Goal: Check status

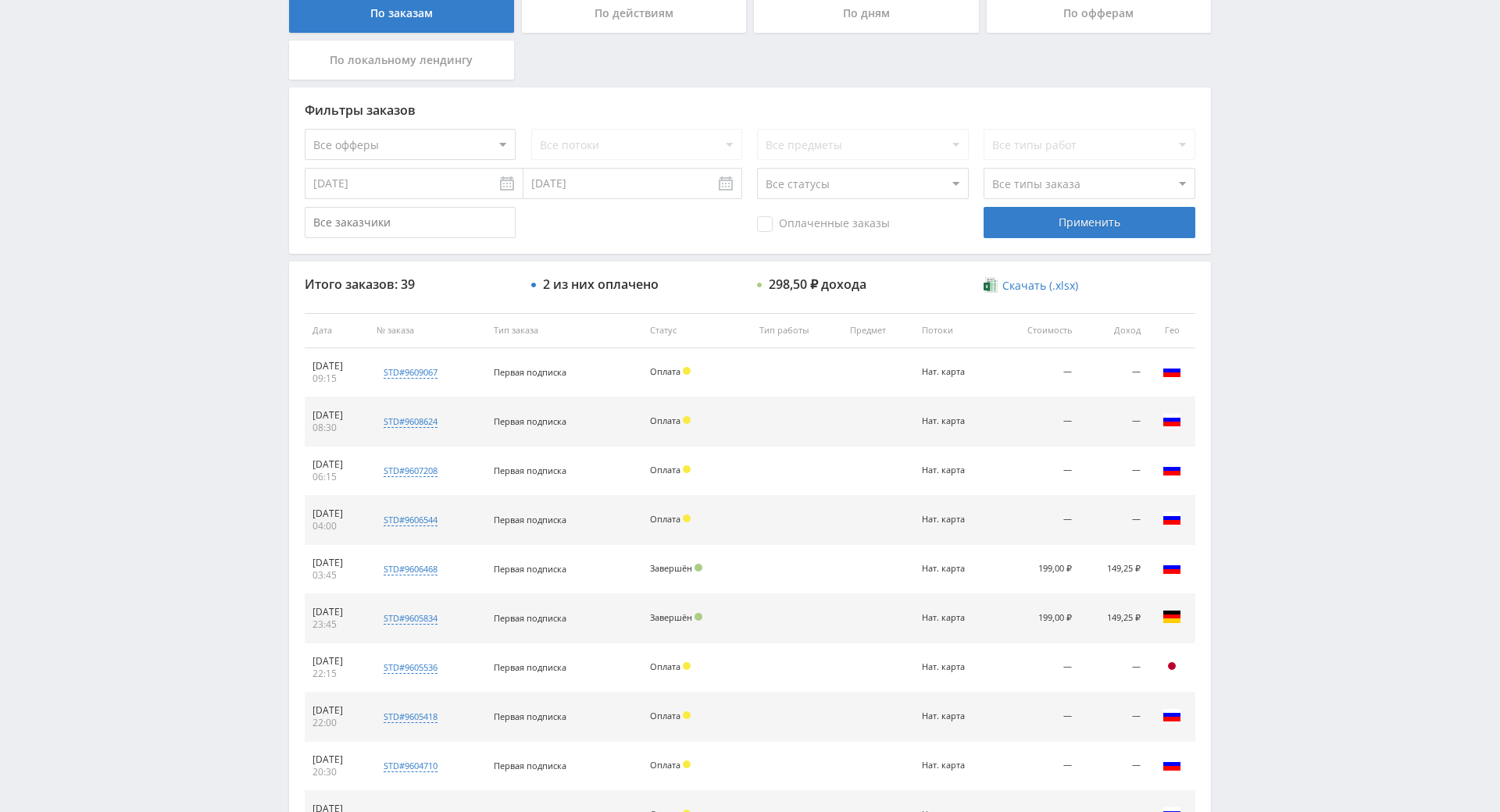
scroll to position [343, 0]
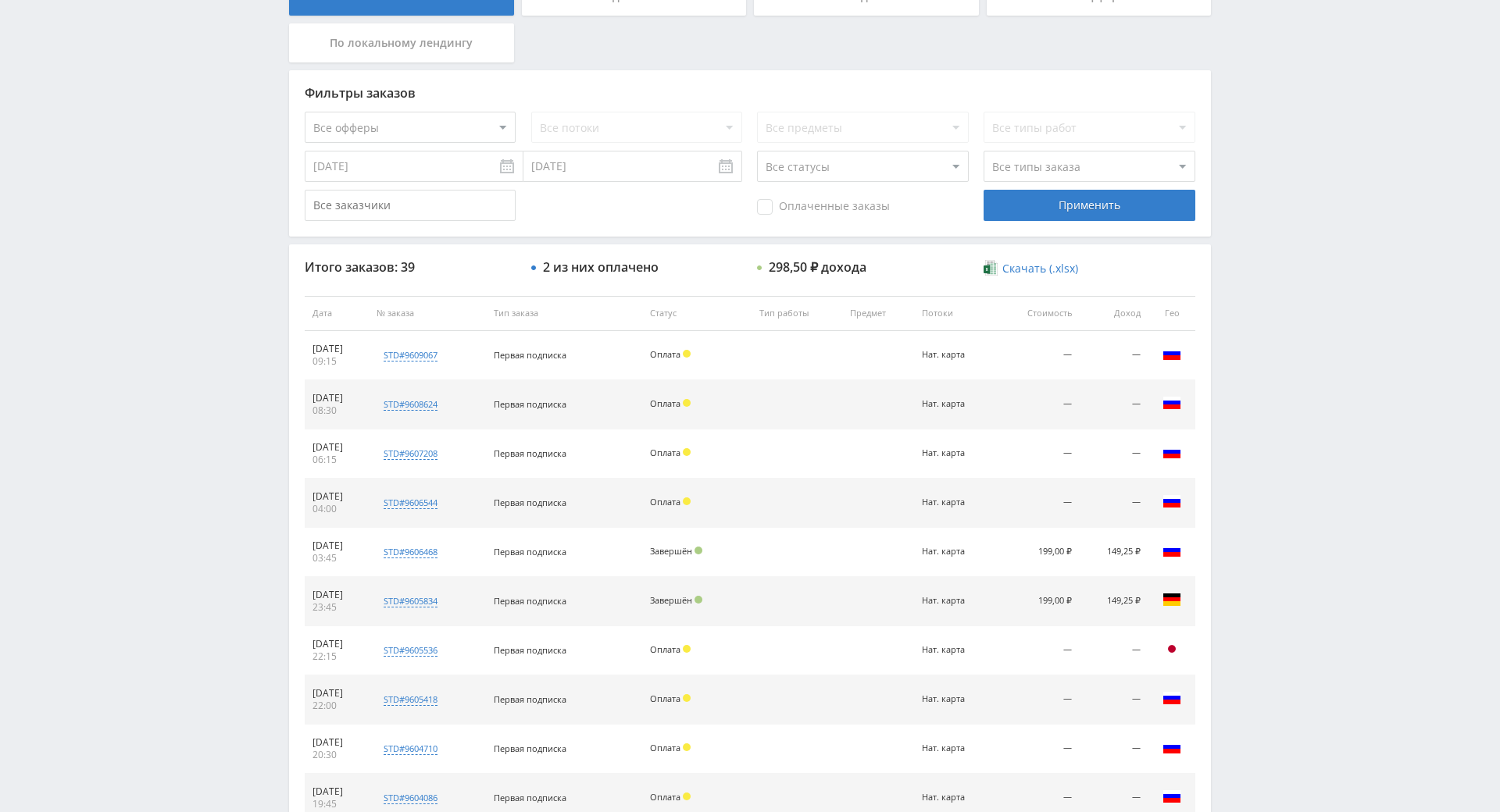
click at [1295, 445] on div "Telegram-канал Инструменты База знаний Ваш менеджер: [PERSON_NAME] Online @edug…" at bounding box center [750, 558] width 1500 height 1804
click at [1265, 390] on div "Telegram-канал Инструменты База знаний Ваш менеджер: [PERSON_NAME] Online @edug…" at bounding box center [750, 558] width 1500 height 1804
click at [1277, 399] on div "Telegram-канал Инструменты База знаний Ваш менеджер: Alex Alex Online @edugram_…" at bounding box center [750, 558] width 1500 height 1804
click at [1259, 379] on div "Telegram-канал Инструменты База знаний Ваш менеджер: Alex Alex Online @edugram_…" at bounding box center [750, 558] width 1500 height 1804
click at [1265, 429] on div "Telegram-канал Инструменты База знаний Ваш менеджер: Alex Alex Online @edugram_…" at bounding box center [750, 558] width 1500 height 1804
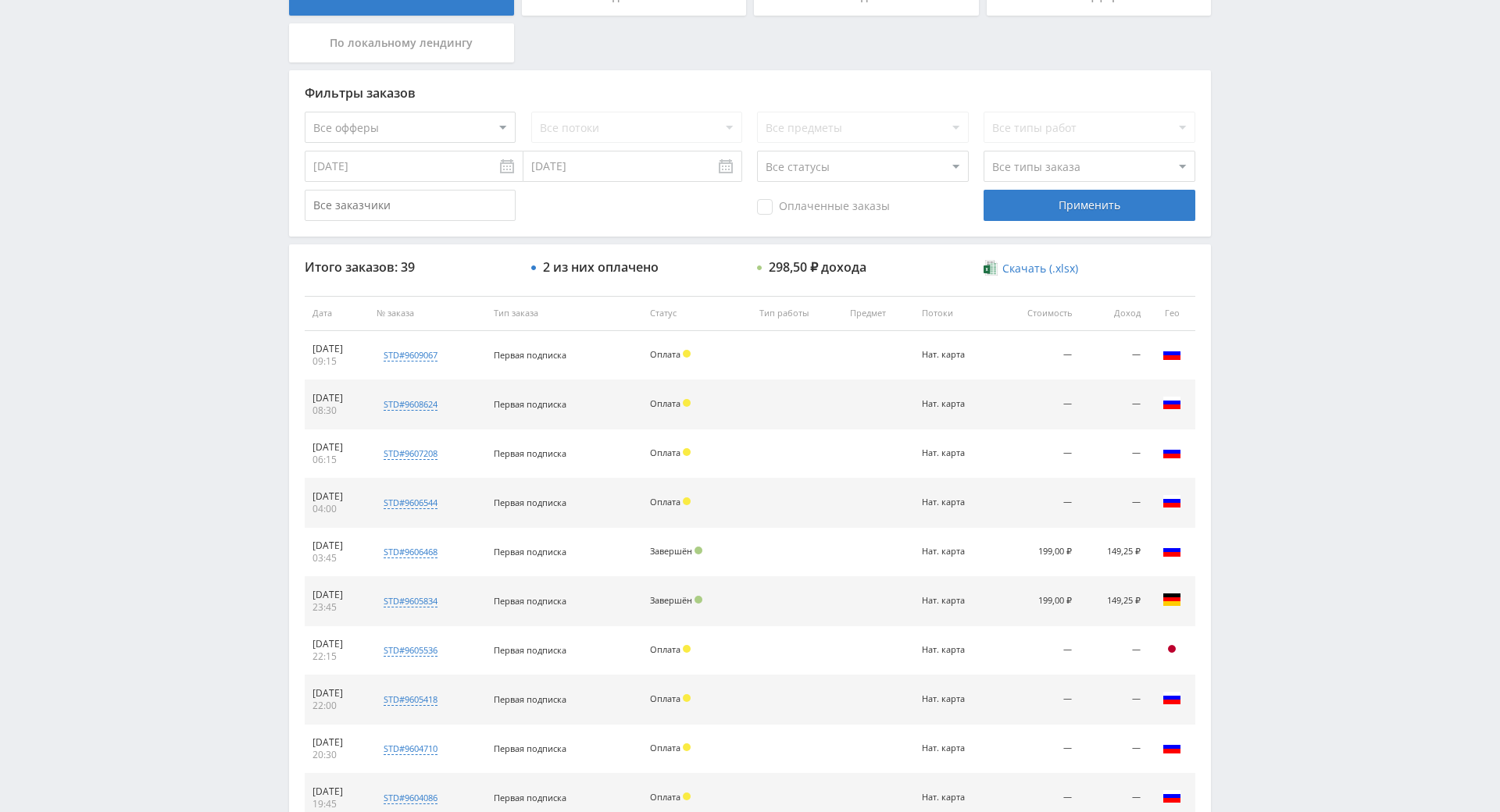
click at [1265, 429] on div "Telegram-канал Инструменты База знаний Ваш менеджер: Alex Alex Online @edugram_…" at bounding box center [750, 558] width 1500 height 1804
drag, startPoint x: 1265, startPoint y: 429, endPoint x: 1264, endPoint y: 399, distance: 30.0
click at [1260, 391] on div "Telegram-канал Инструменты База знаний Ваш менеджер: Alex Alex Online @edugram_…" at bounding box center [750, 558] width 1500 height 1804
click at [1262, 392] on div "Telegram-канал Инструменты База знаний Ваш менеджер: Alex Alex Online @edugram_…" at bounding box center [750, 558] width 1500 height 1804
click at [1254, 353] on div "Telegram-канал Инструменты База знаний Ваш менеджер: Alex Alex Online @edugram_…" at bounding box center [750, 558] width 1500 height 1804
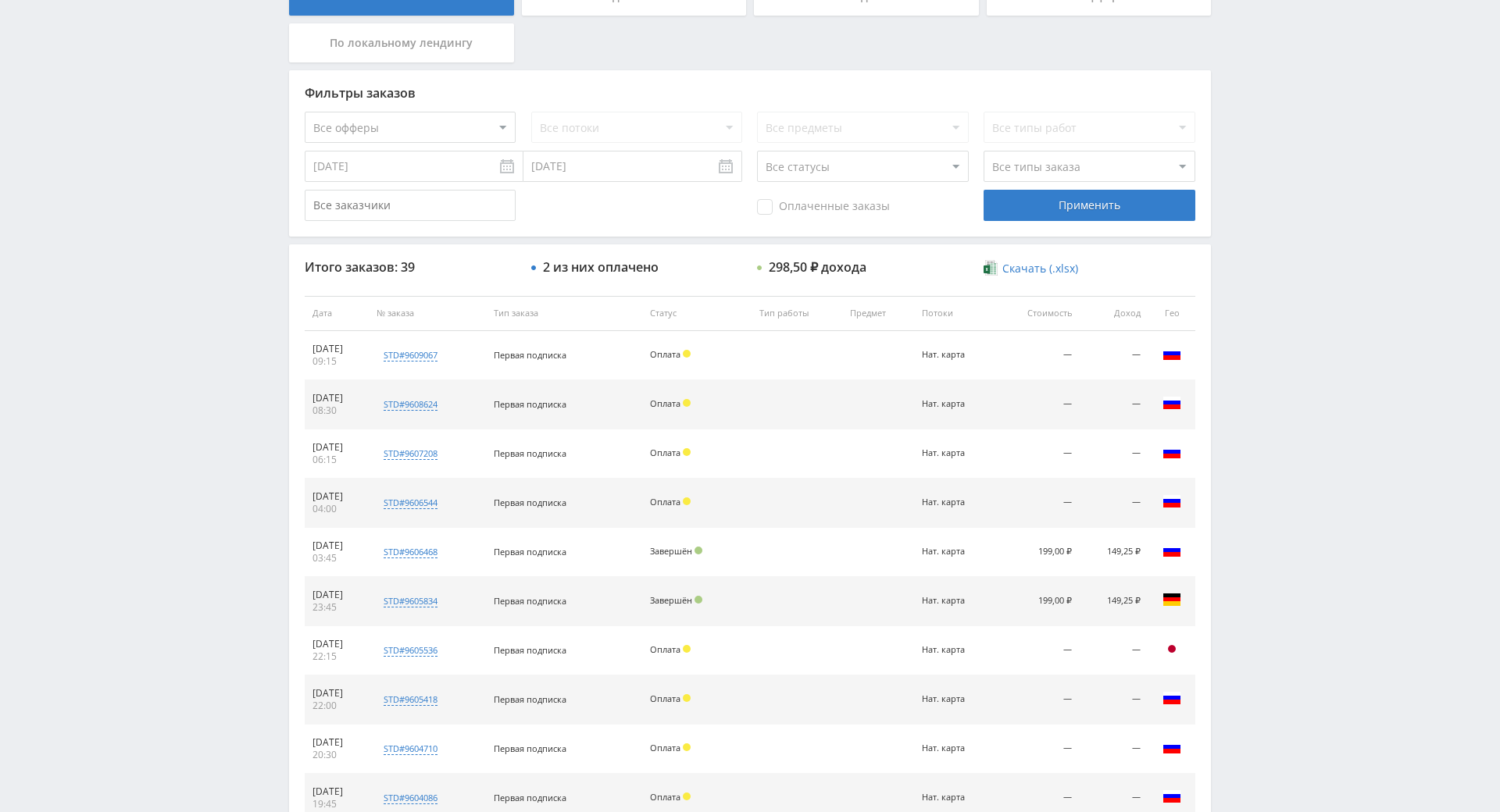
click at [1254, 353] on div "Telegram-канал Инструменты База знаний Ваш менеджер: Alex Alex Online @edugram_…" at bounding box center [750, 558] width 1500 height 1804
click at [1224, 325] on div "Telegram-канал Инструменты База знаний Ваш менеджер: Alex Alex Online @edugram_…" at bounding box center [750, 558] width 1500 height 1804
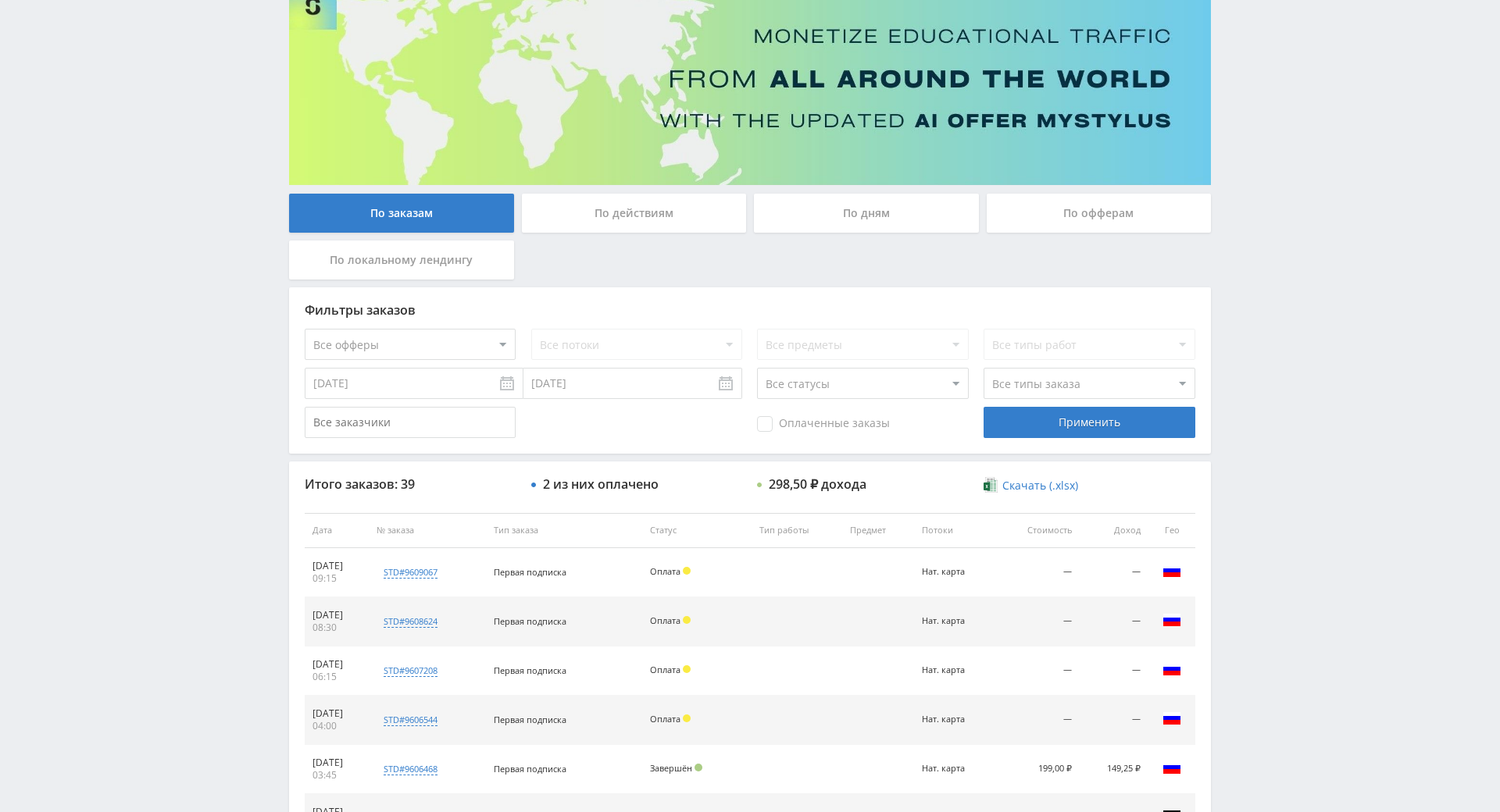
scroll to position [0, 0]
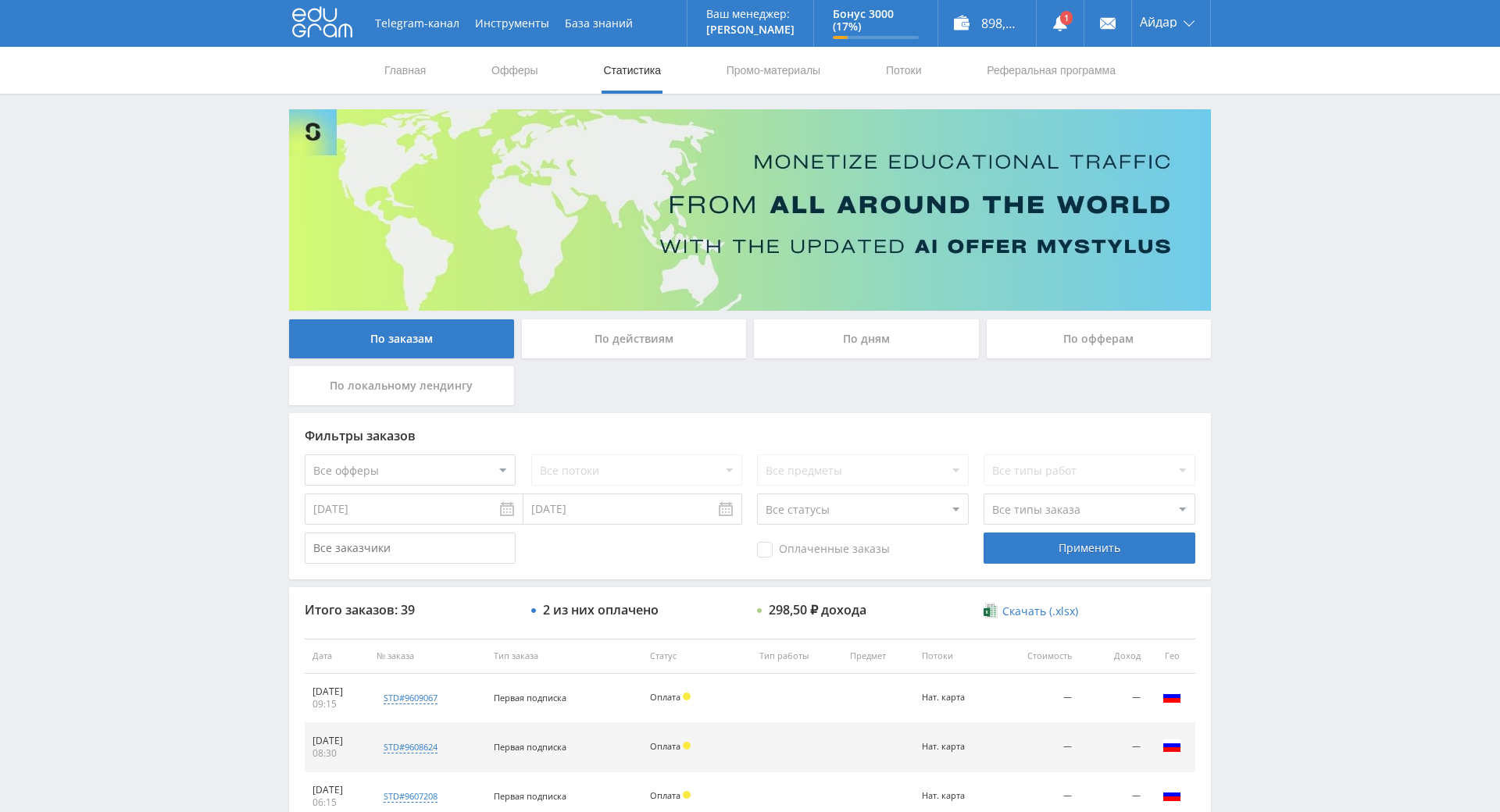
drag, startPoint x: 1252, startPoint y: 491, endPoint x: 980, endPoint y: 174, distance: 417.7
click at [1062, 19] on link at bounding box center [1060, 23] width 47 height 47
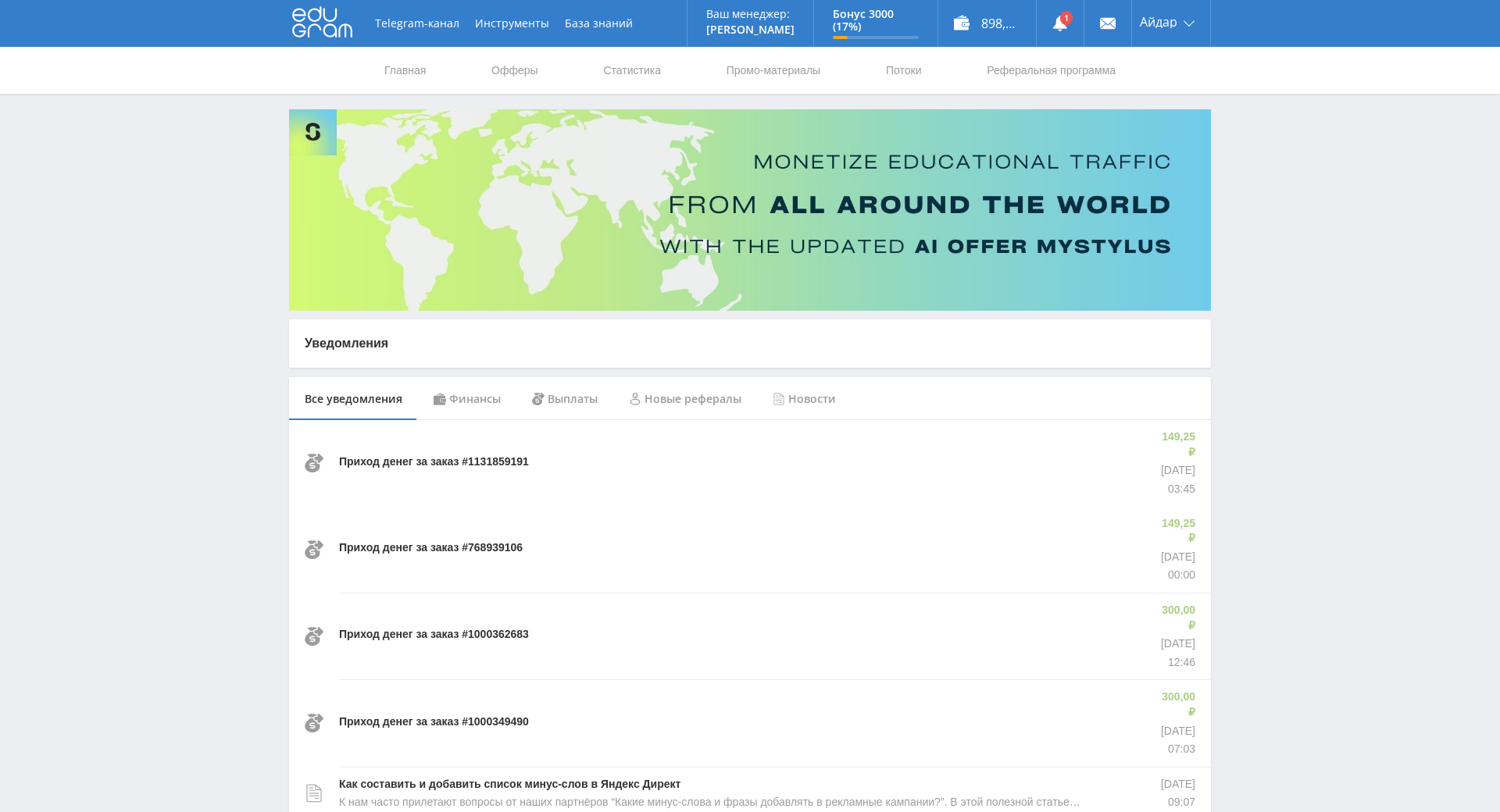
drag, startPoint x: 1295, startPoint y: 427, endPoint x: 1256, endPoint y: 377, distance: 63.4
drag, startPoint x: 1259, startPoint y: 370, endPoint x: 1265, endPoint y: 383, distance: 14.3
click at [1259, 370] on div "Telegram-канал Инструменты База знаний Ваш менеджер: [PERSON_NAME] Online @edug…" at bounding box center [750, 757] width 1500 height 1515
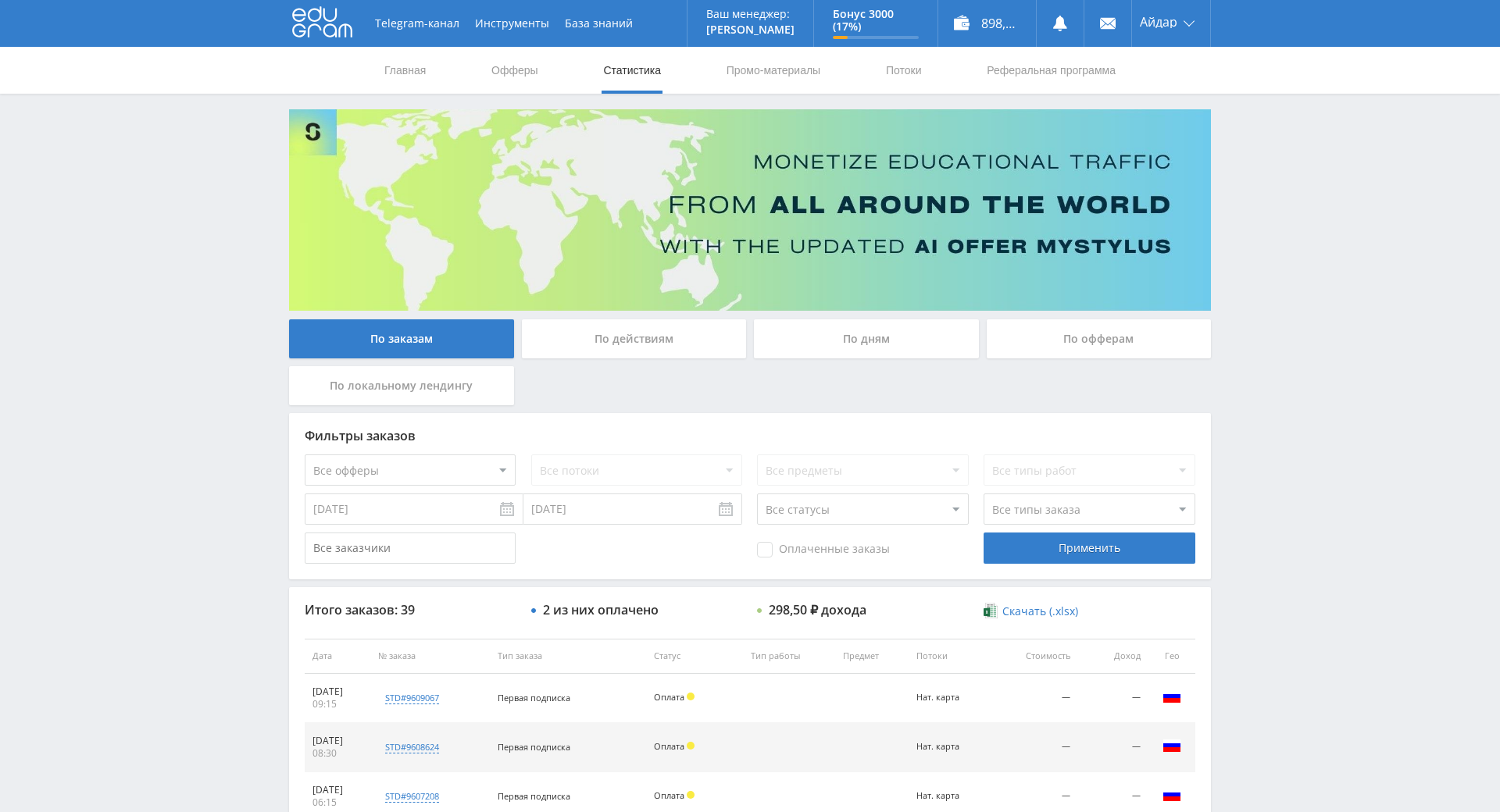
drag, startPoint x: 1304, startPoint y: 411, endPoint x: 985, endPoint y: 17, distance: 506.9
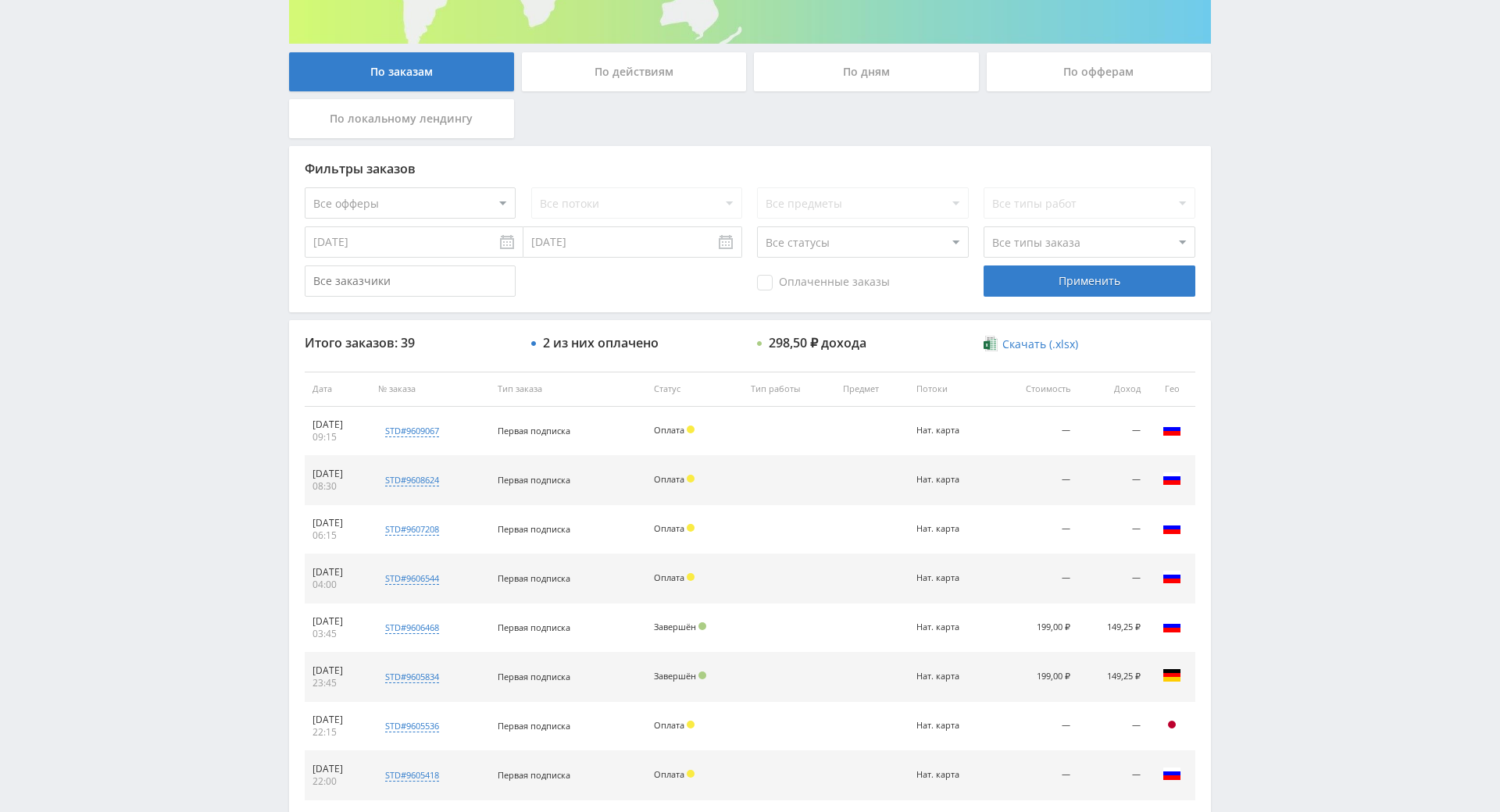
scroll to position [391, 0]
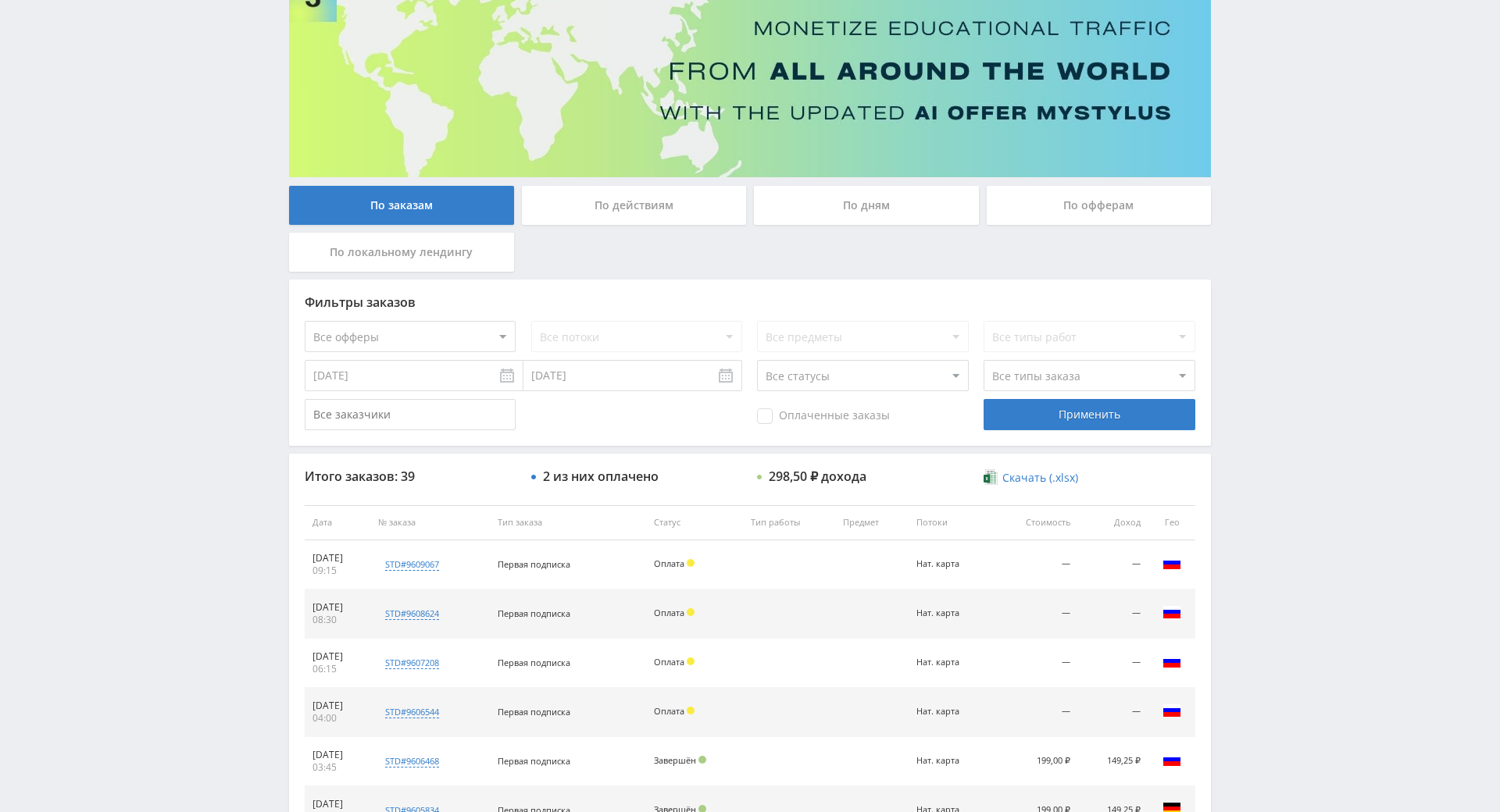
scroll to position [156, 0]
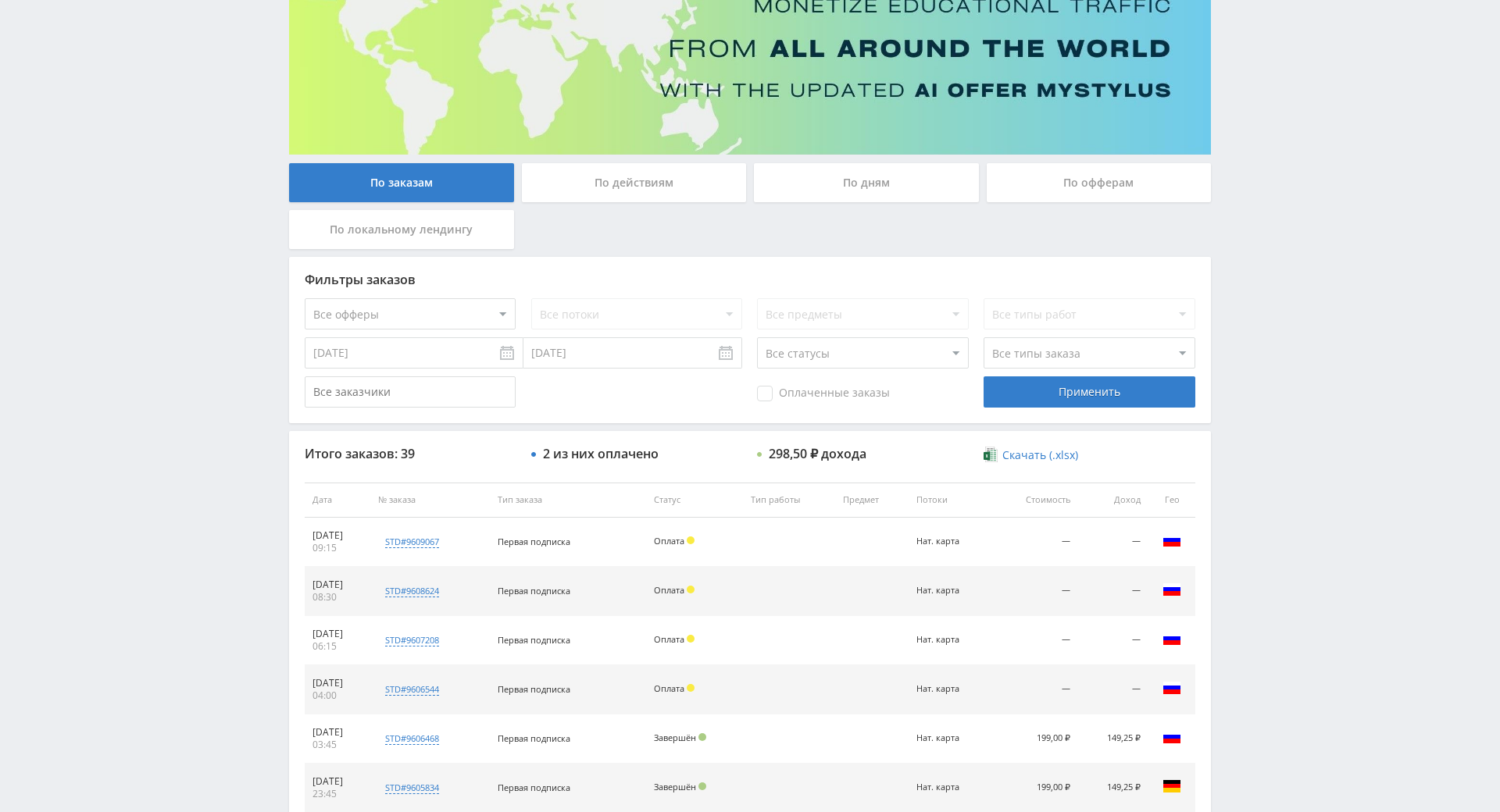
click at [1239, 434] on div "Telegram-канал Инструменты База знаний Ваш менеджер: [PERSON_NAME] Online @edug…" at bounding box center [750, 499] width 1500 height 1311
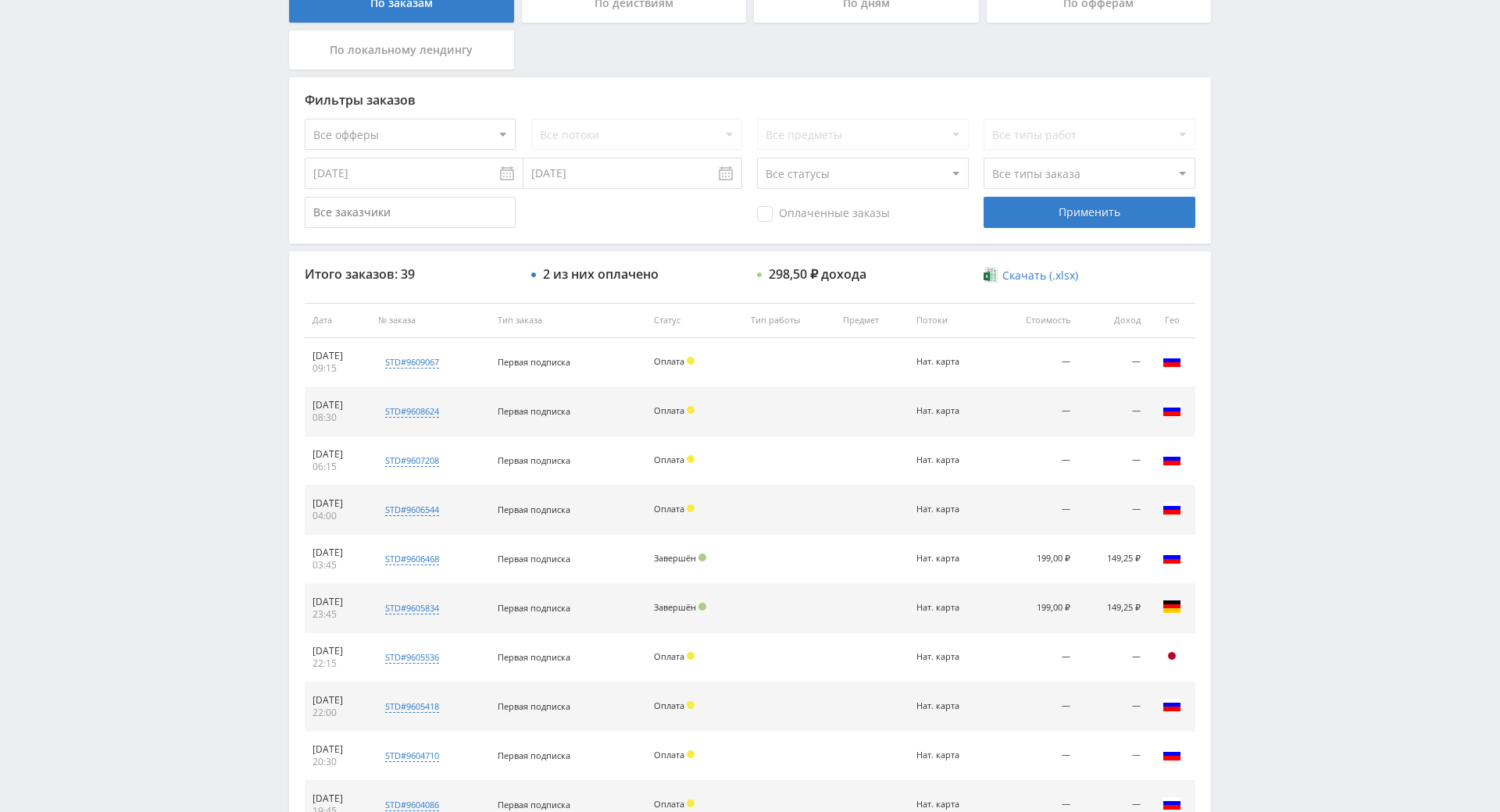
drag, startPoint x: 1308, startPoint y: 517, endPoint x: 1307, endPoint y: 554, distance: 37.0
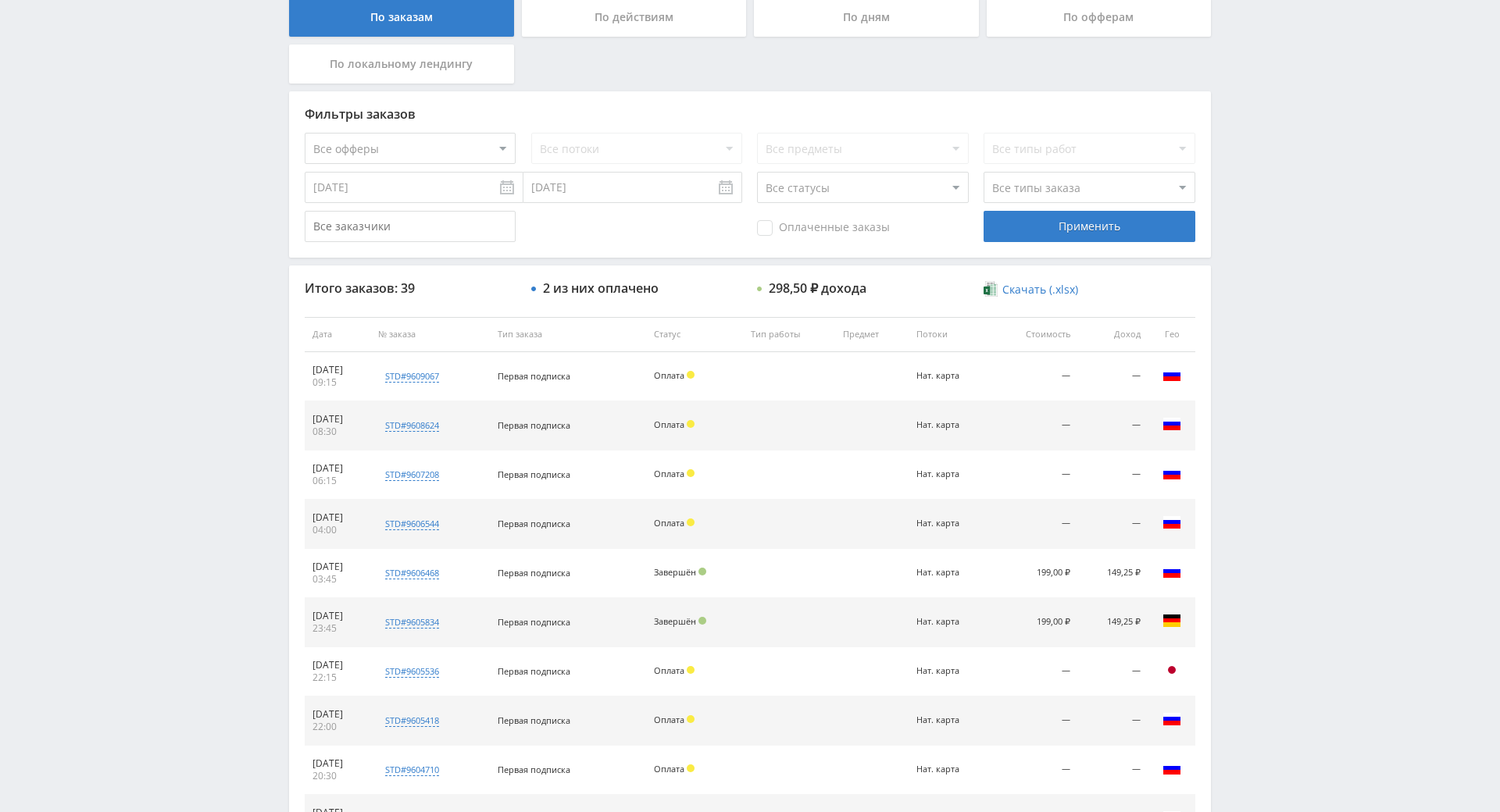
drag, startPoint x: 1307, startPoint y: 554, endPoint x: 1232, endPoint y: 423, distance: 151.0
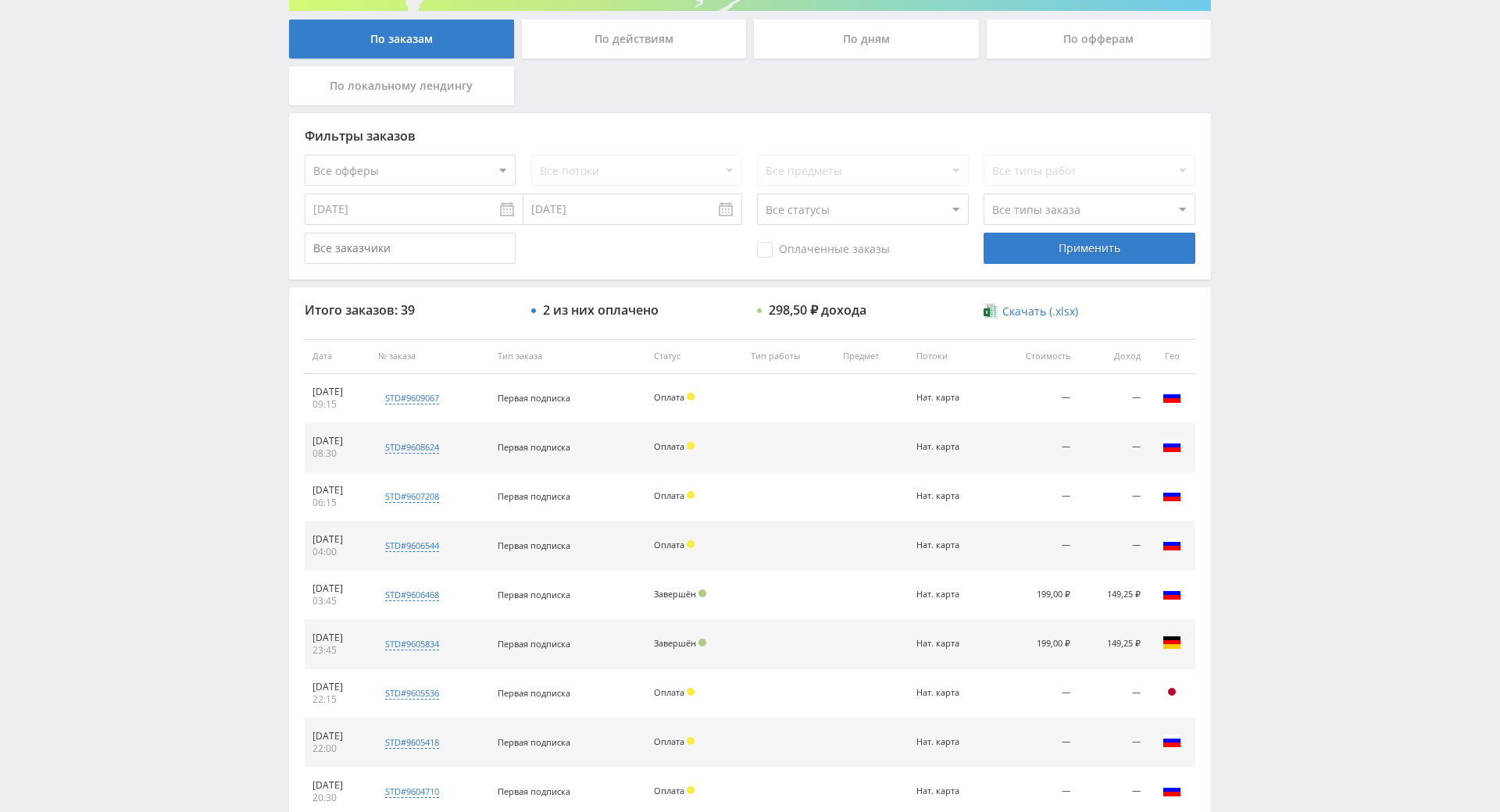
scroll to position [291, 0]
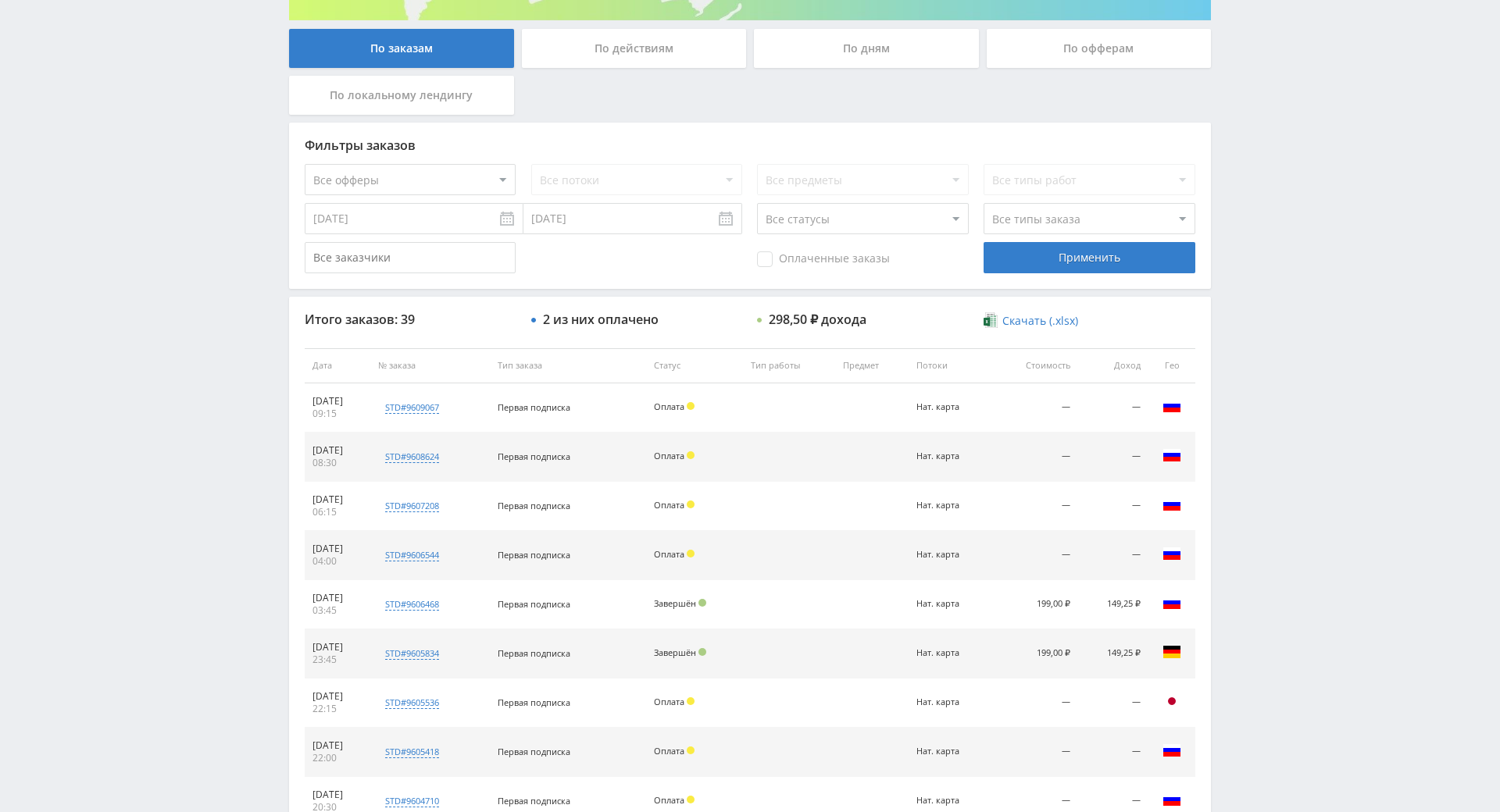
click at [1278, 494] on div "Telegram-канал Инструменты База знаний Ваш менеджер: Alex Alex Online @edugram_…" at bounding box center [750, 365] width 1500 height 1311
click at [1300, 509] on div "Telegram-канал Инструменты База знаний Ваш менеджер: Alex Alex Online @edugram_…" at bounding box center [750, 365] width 1500 height 1311
drag, startPoint x: 1285, startPoint y: 471, endPoint x: 1287, endPoint y: 490, distance: 19.1
click at [1285, 471] on div "Telegram-канал Инструменты База знаний Ваш менеджер: Alex Alex Online @edugram_…" at bounding box center [750, 365] width 1500 height 1311
click at [1288, 494] on div "Telegram-канал Инструменты База знаний Ваш менеджер: Alex Alex Online @edugram_…" at bounding box center [750, 365] width 1500 height 1311
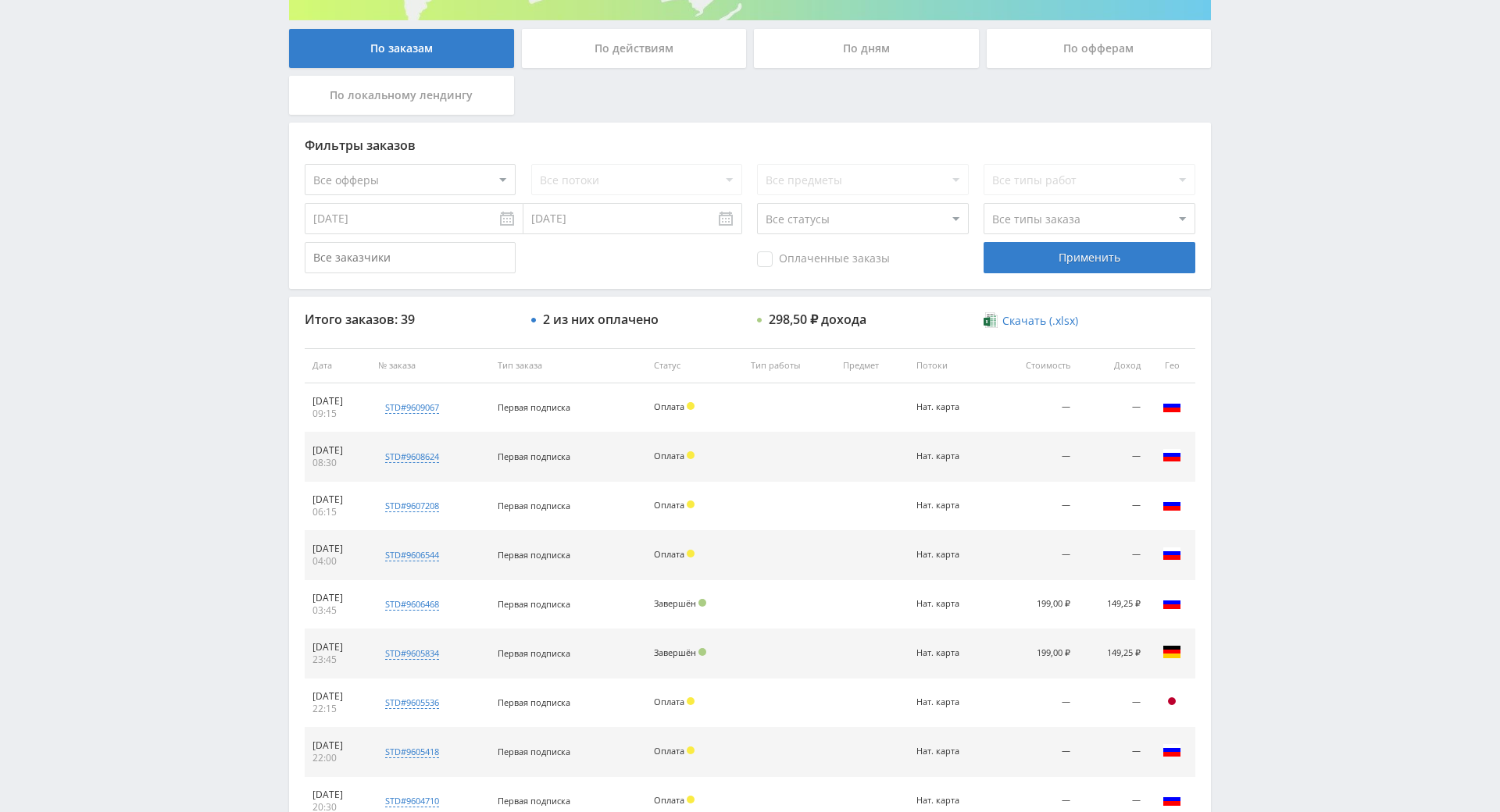
drag, startPoint x: 1288, startPoint y: 494, endPoint x: 1256, endPoint y: 477, distance: 36.2
click at [1256, 477] on div "Telegram-канал Инструменты База знаний Ваш менеджер: Alex Alex Online @edugram_…" at bounding box center [750, 365] width 1500 height 1311
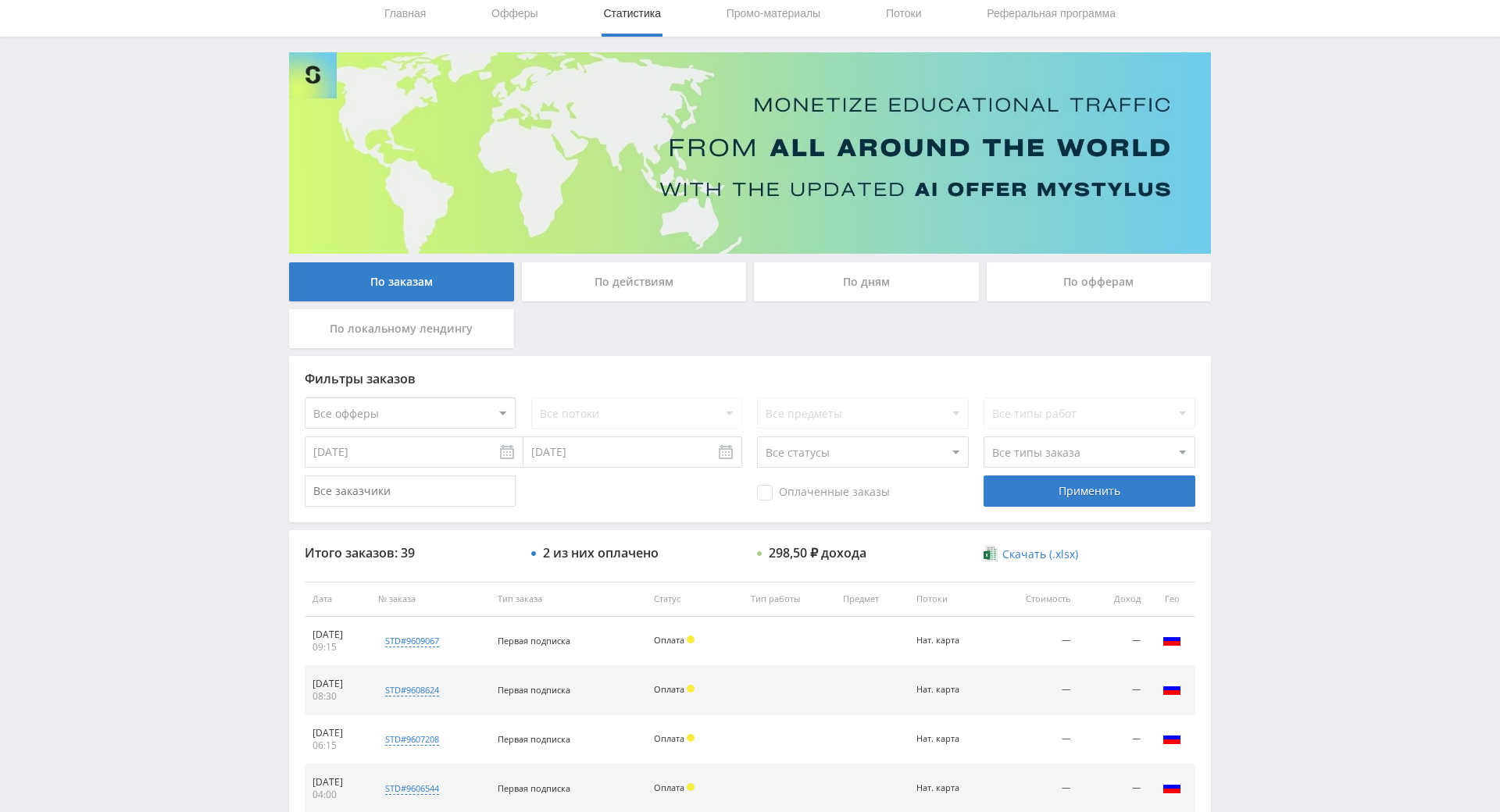
scroll to position [0, 0]
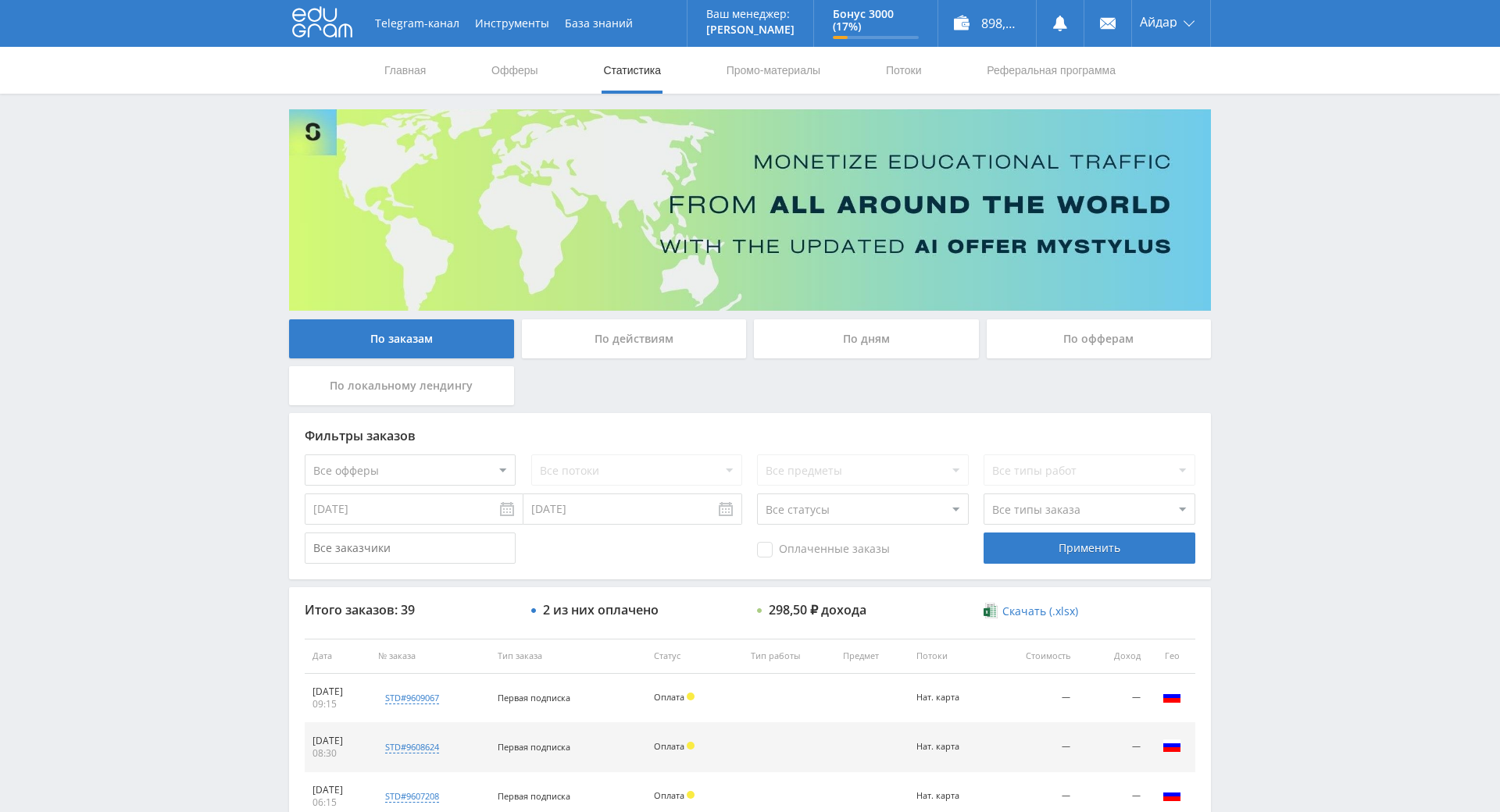
drag, startPoint x: 1256, startPoint y: 477, endPoint x: 865, endPoint y: 201, distance: 478.6
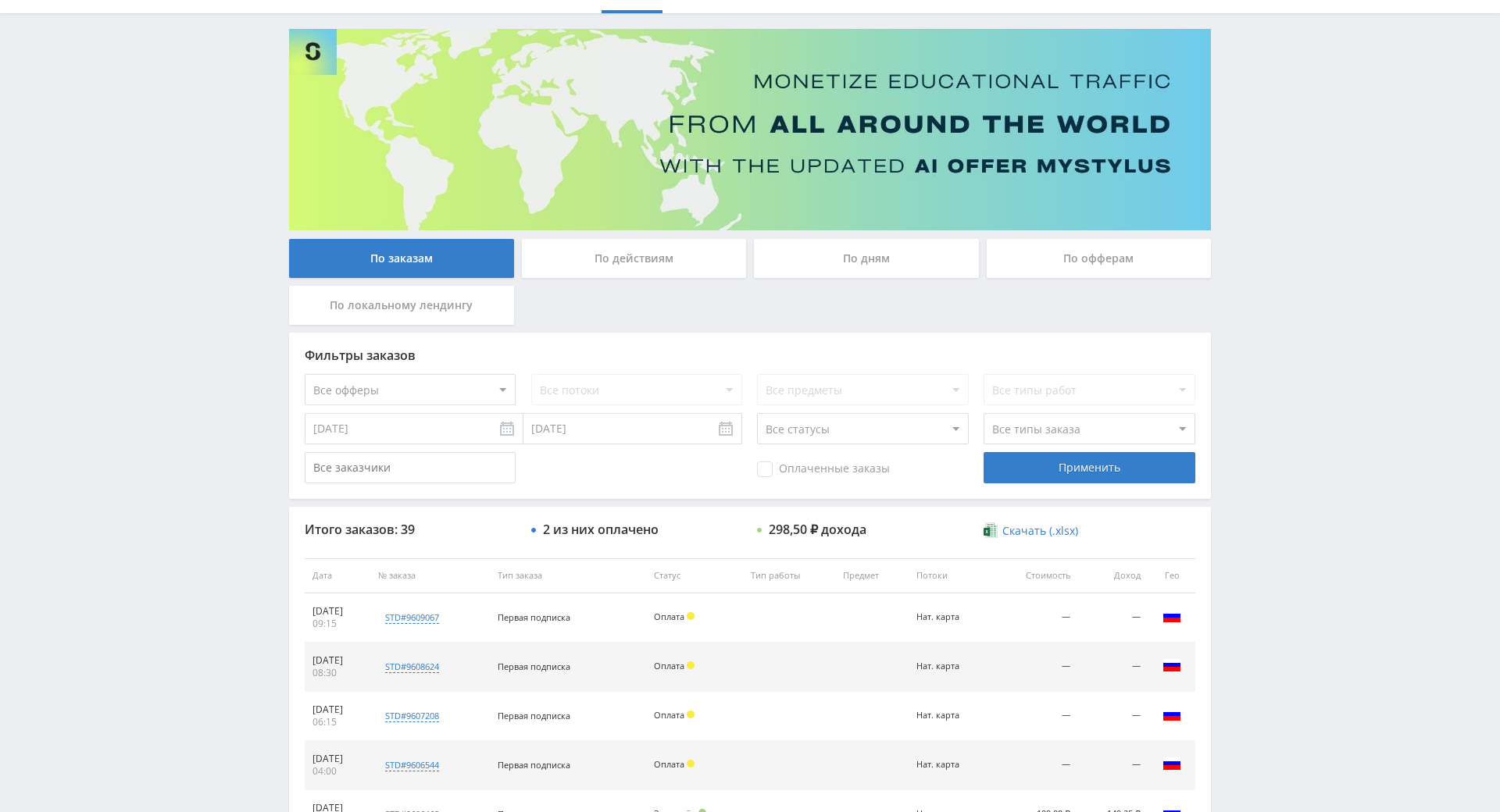
scroll to position [156, 0]
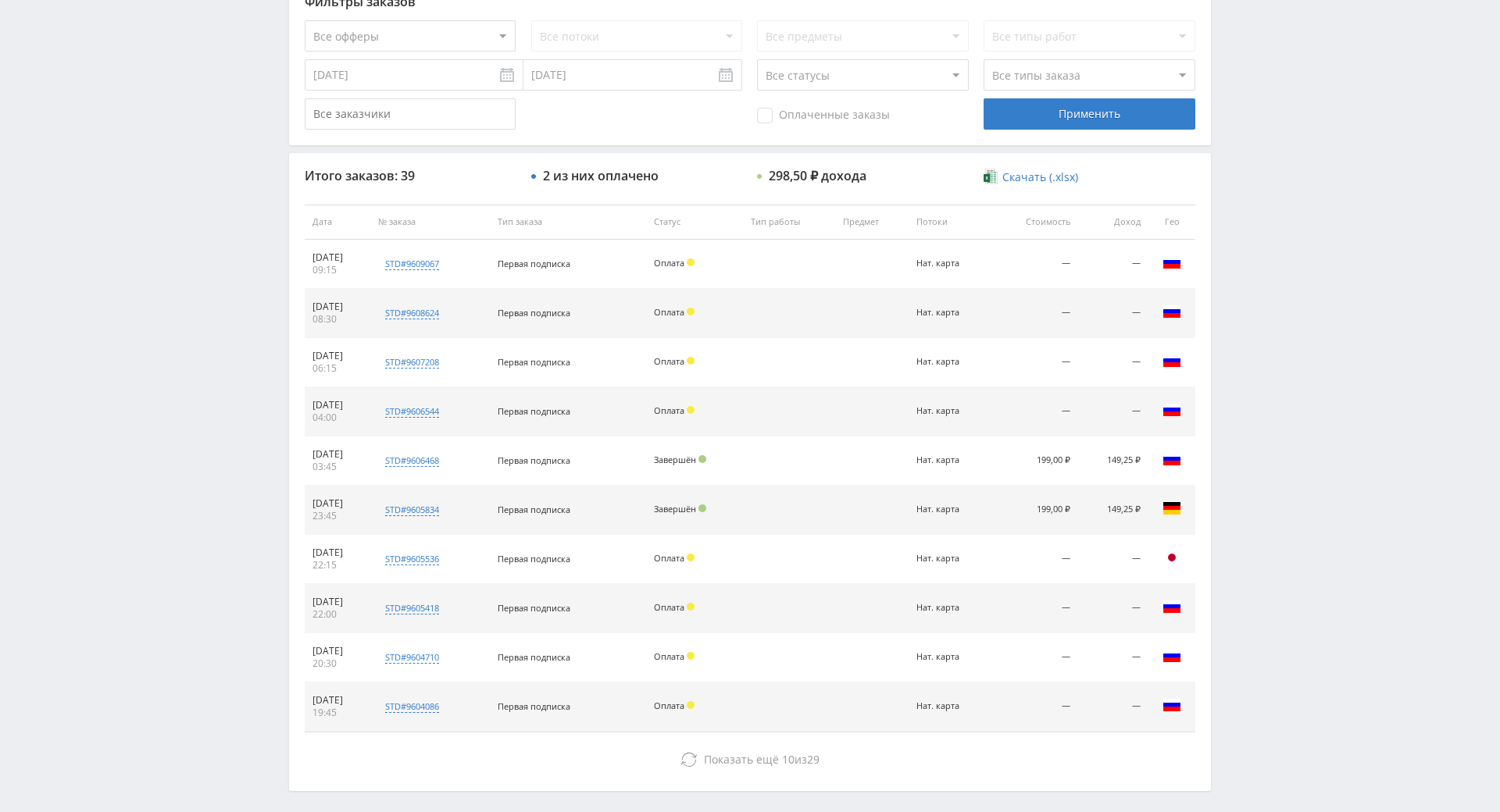
drag, startPoint x: 1300, startPoint y: 378, endPoint x: 1282, endPoint y: 384, distance: 19.0
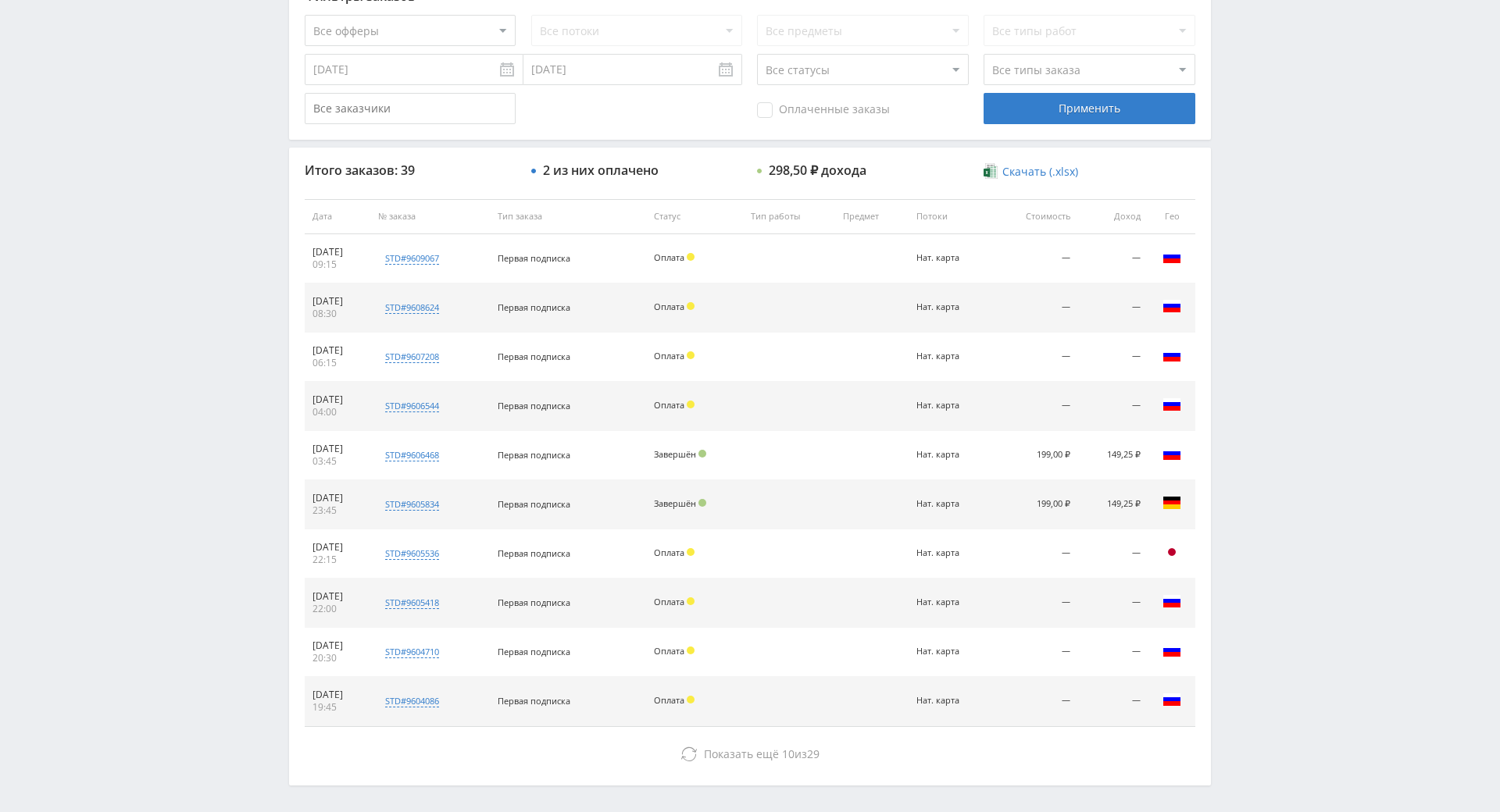
click at [1279, 239] on div "Telegram-канал Инструменты База знаний Ваш менеджер: Alex Alex Online @edugram_…" at bounding box center [750, 216] width 1500 height 1311
click at [1279, 242] on div "Telegram-канал Инструменты База знаний Ваш менеджер: Alex Alex Online @edugram_…" at bounding box center [750, 216] width 1500 height 1311
click at [1271, 210] on div "Telegram-канал Инструменты База знаний Ваш менеджер: Alex Alex Online @edugram_…" at bounding box center [750, 216] width 1500 height 1311
click at [1262, 127] on div "Telegram-канал Инструменты База знаний Ваш менеджер: Alex Alex Online @edugram_…" at bounding box center [750, 216] width 1500 height 1311
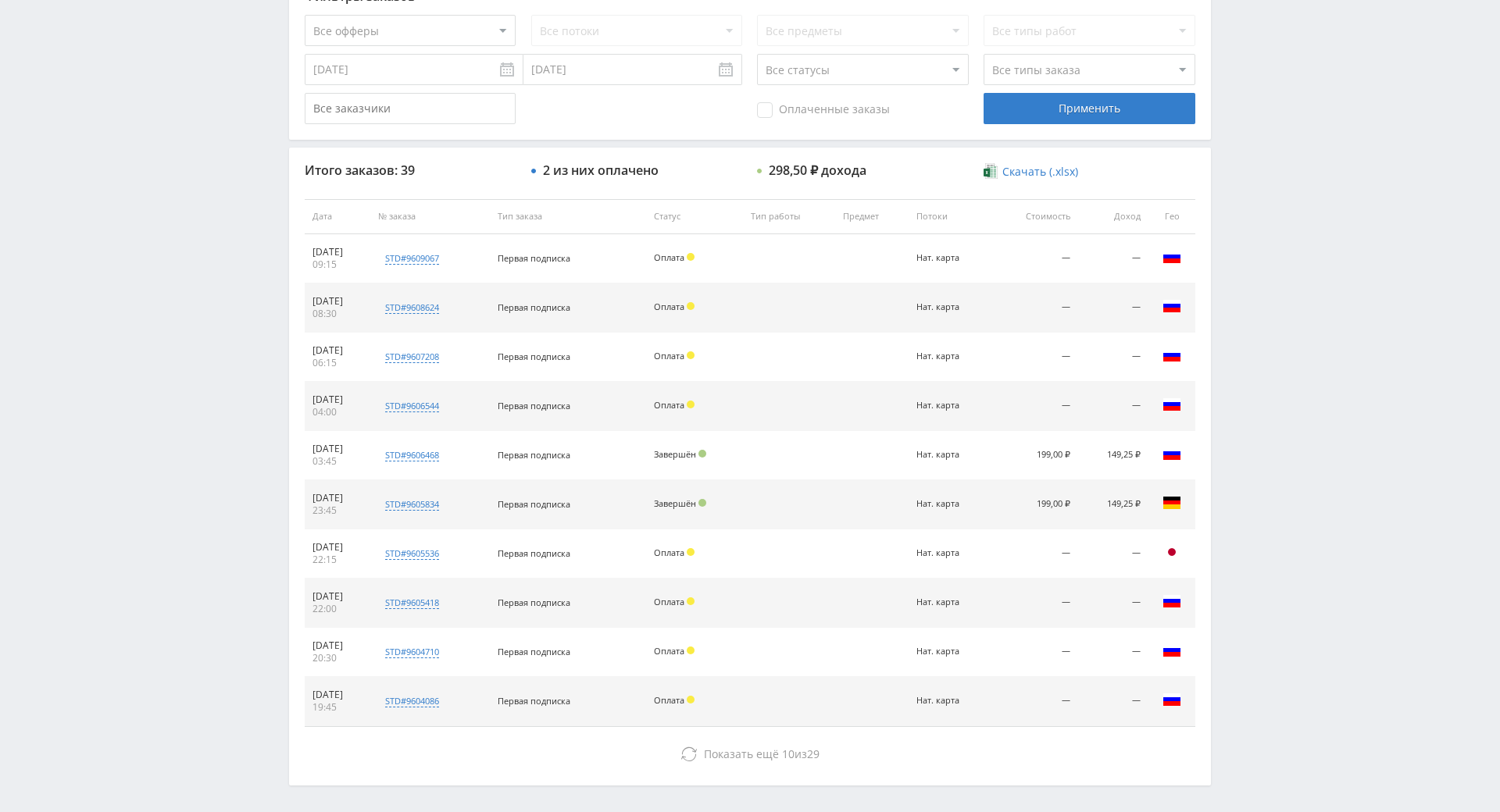
click at [1275, 380] on div "Telegram-канал Инструменты База знаний Ваш менеджер: Alex Alex Online @edugram_…" at bounding box center [750, 216] width 1500 height 1311
click at [1275, 267] on div "Telegram-канал Инструменты База знаний Ваш менеджер: Alex Alex Online @edugram_…" at bounding box center [750, 216] width 1500 height 1311
drag, startPoint x: 1275, startPoint y: 267, endPoint x: 1272, endPoint y: 248, distance: 19.2
click at [1266, 211] on div "Telegram-канал Инструменты База знаний Ваш менеджер: Alex Alex Online @edugram_…" at bounding box center [750, 216] width 1500 height 1311
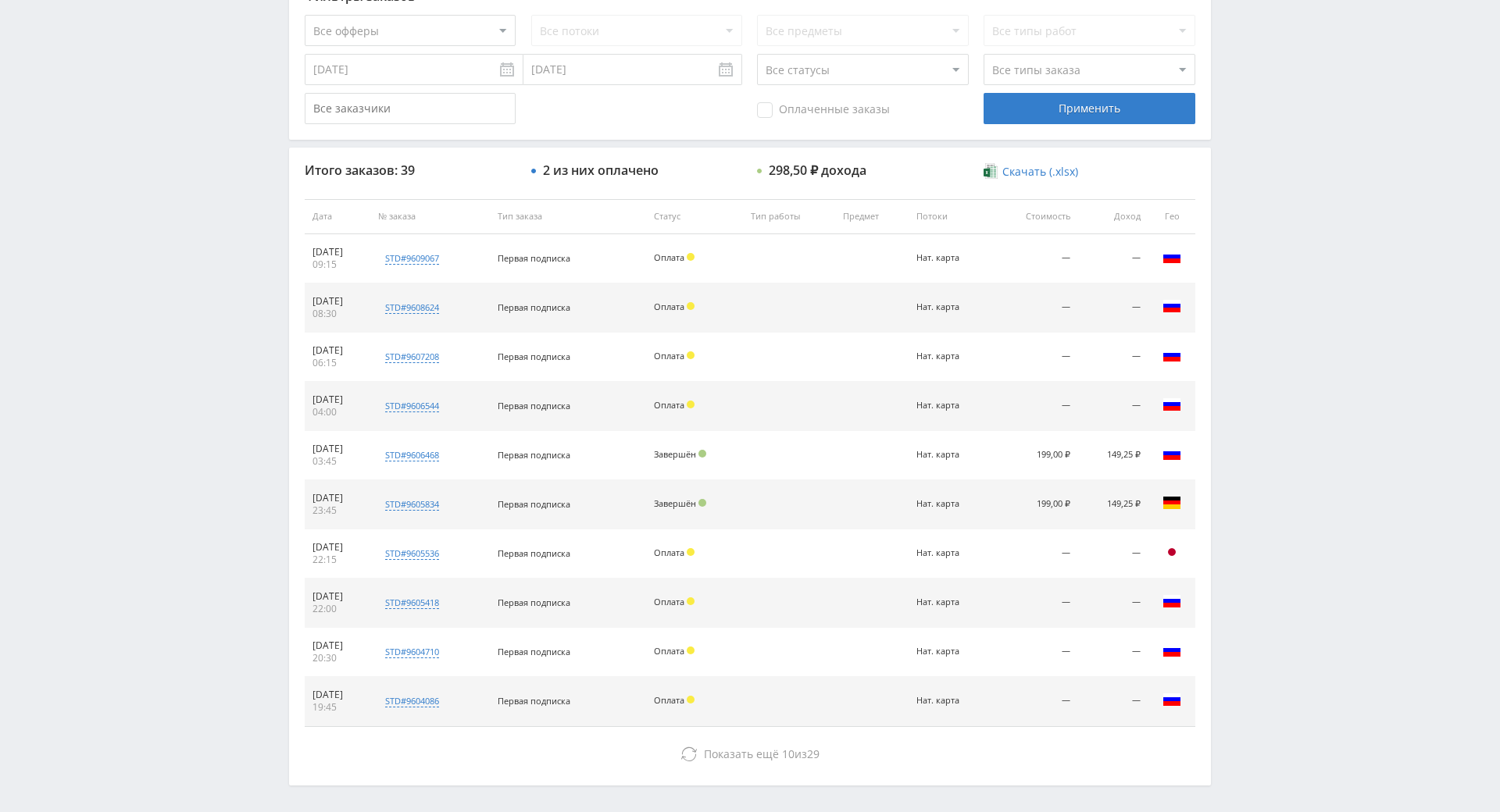
click at [1266, 211] on div "Telegram-канал Инструменты База знаний Ваш менеджер: Alex Alex Online @edugram_…" at bounding box center [750, 216] width 1500 height 1311
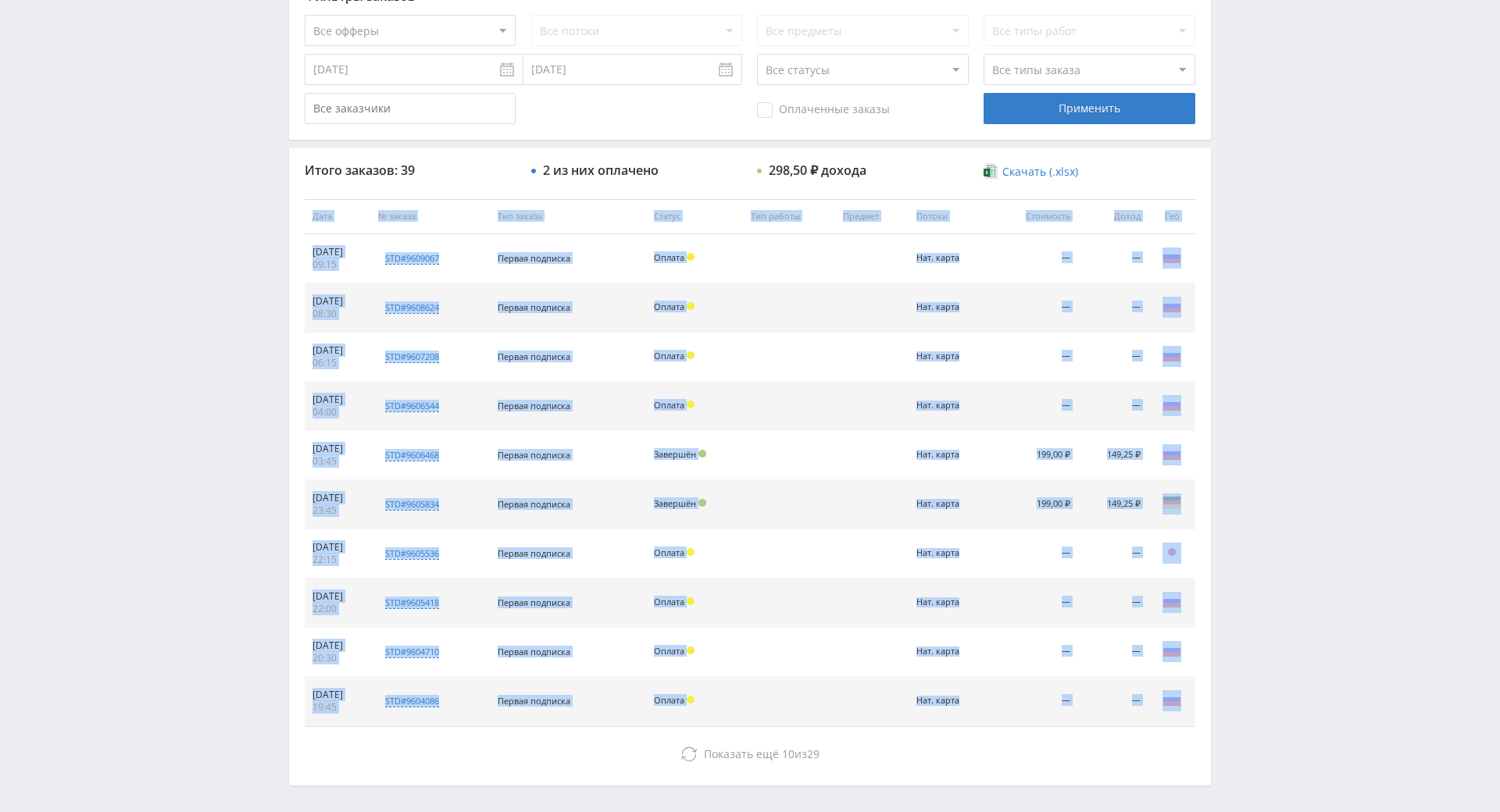
click at [1266, 211] on div "Telegram-канал Инструменты База знаний Ваш менеджер: Alex Alex Online @edugram_…" at bounding box center [750, 216] width 1500 height 1311
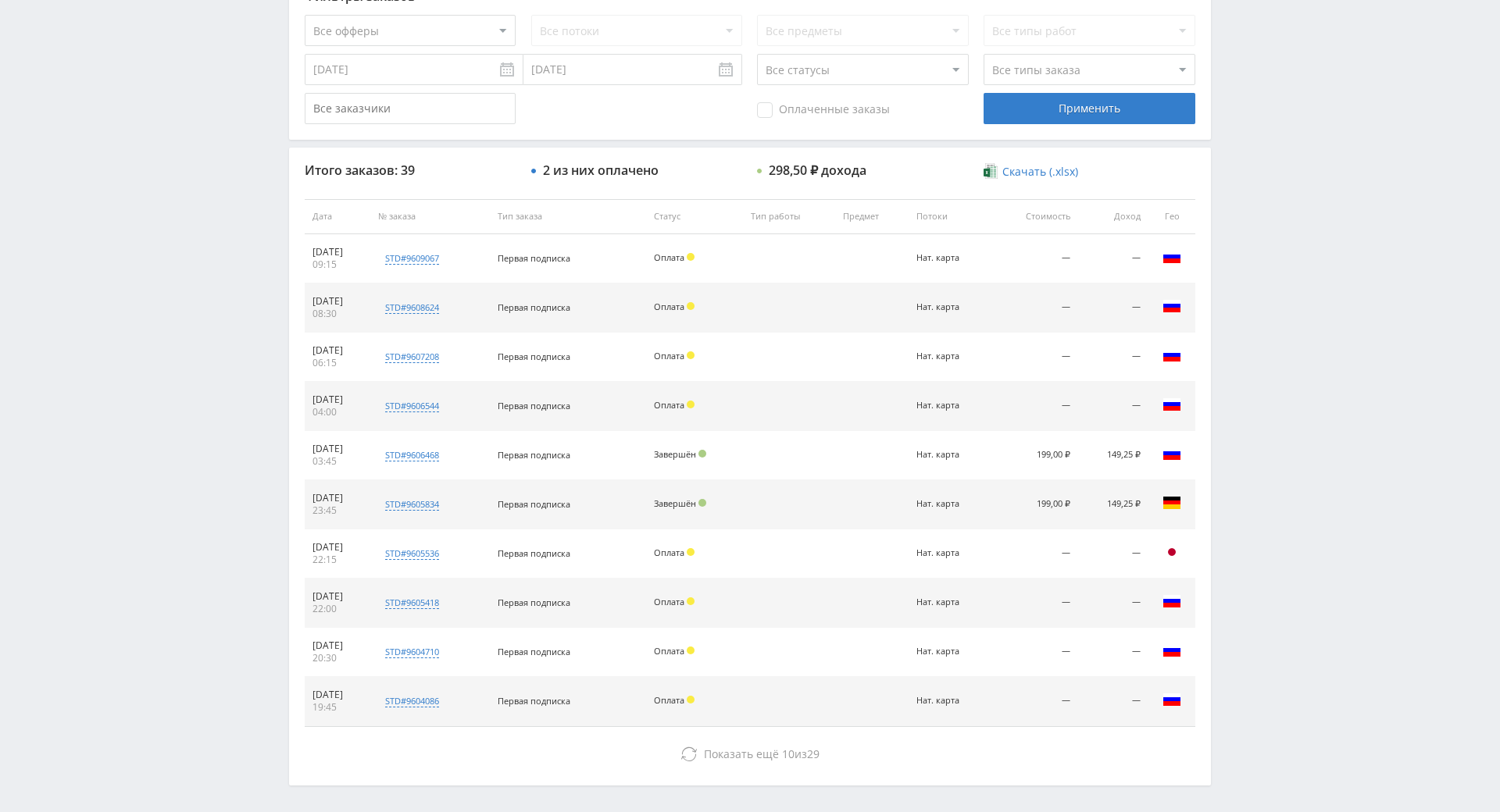
click at [1263, 175] on div "Telegram-канал Инструменты База знаний Ваш менеджер: Alex Alex Online @edugram_…" at bounding box center [750, 216] width 1500 height 1311
drag, startPoint x: 1263, startPoint y: 175, endPoint x: 1257, endPoint y: 142, distance: 33.5
click at [1257, 140] on div "Telegram-канал Инструменты База знаний Ваш менеджер: Alex Alex Online @edugram_…" at bounding box center [750, 216] width 1500 height 1311
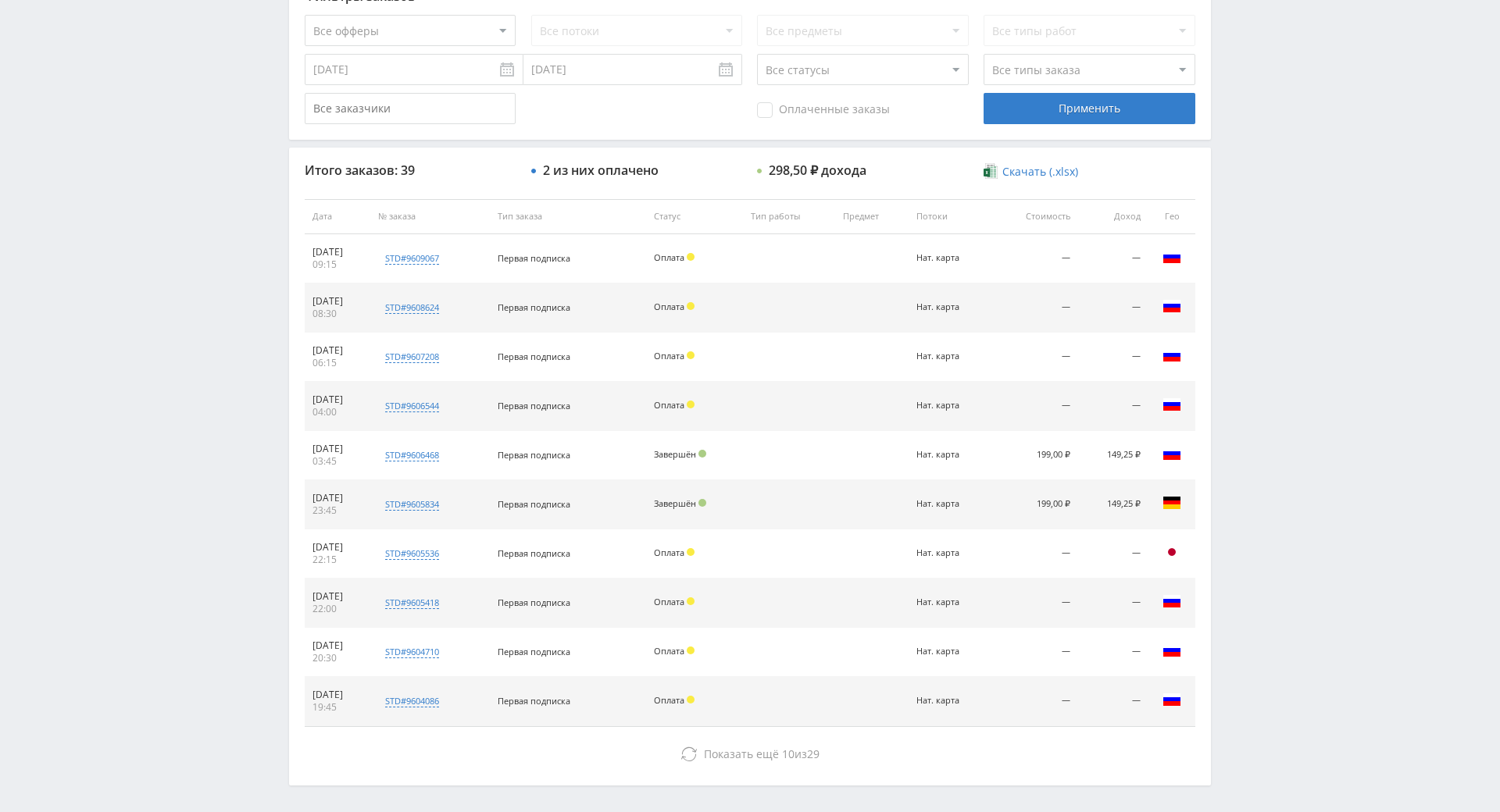
click at [1257, 391] on div "Telegram-канал Инструменты База знаний Ваш менеджер: Alex Alex Online @edugram_…" at bounding box center [750, 216] width 1500 height 1311
click at [1257, 340] on div "Telegram-канал Инструменты База знаний Ваш менеджер: Alex Alex Online @edugram_…" at bounding box center [750, 216] width 1500 height 1311
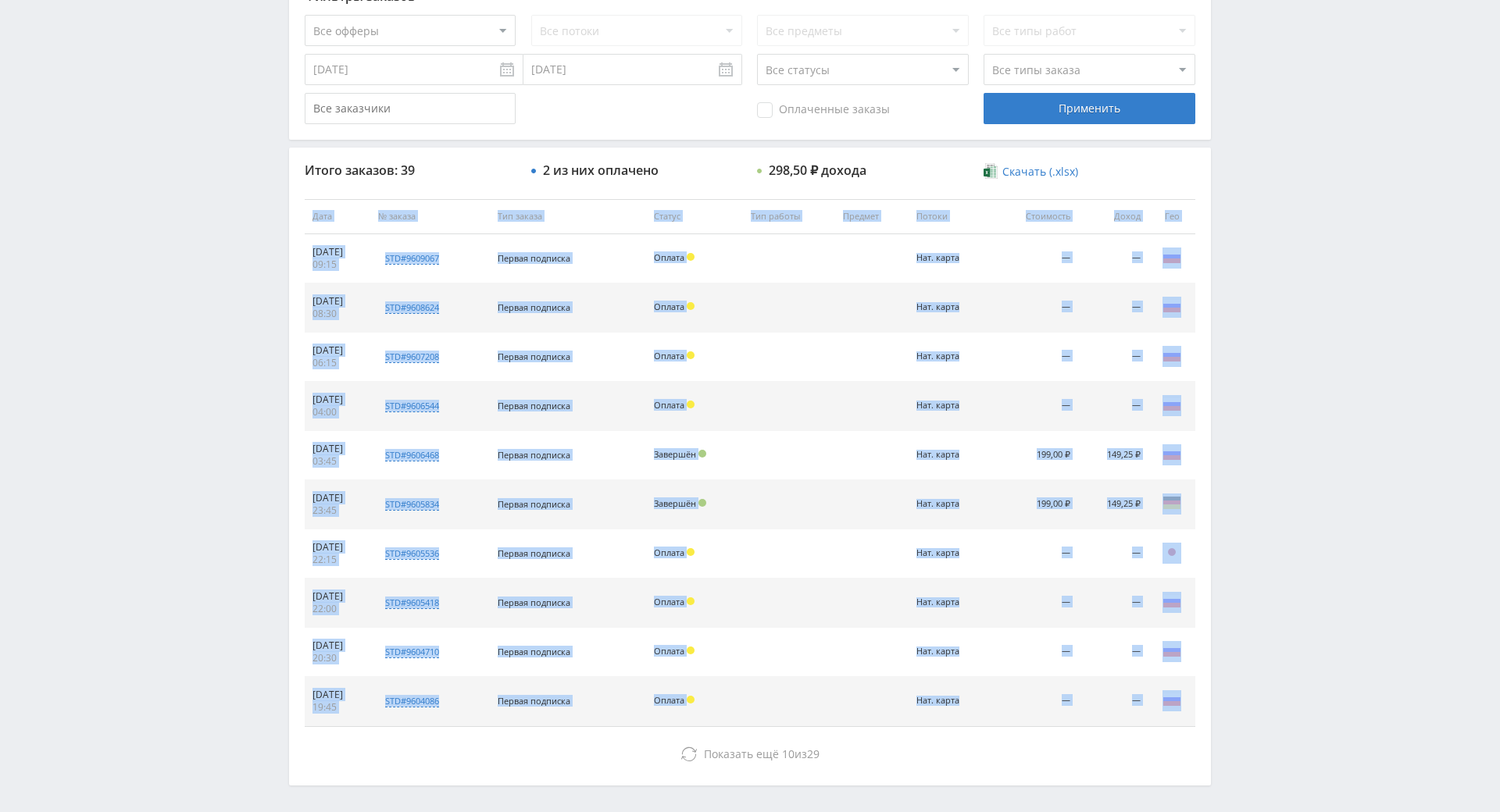
click at [1257, 340] on div "Telegram-канал Инструменты База знаний Ваш менеджер: Alex Alex Online @edugram_…" at bounding box center [750, 216] width 1500 height 1311
drag, startPoint x: 1257, startPoint y: 340, endPoint x: 1259, endPoint y: 292, distance: 48.0
click at [1259, 292] on div "Telegram-канал Инструменты База знаний Ваш менеджер: Alex Alex Online @edugram_…" at bounding box center [750, 216] width 1500 height 1311
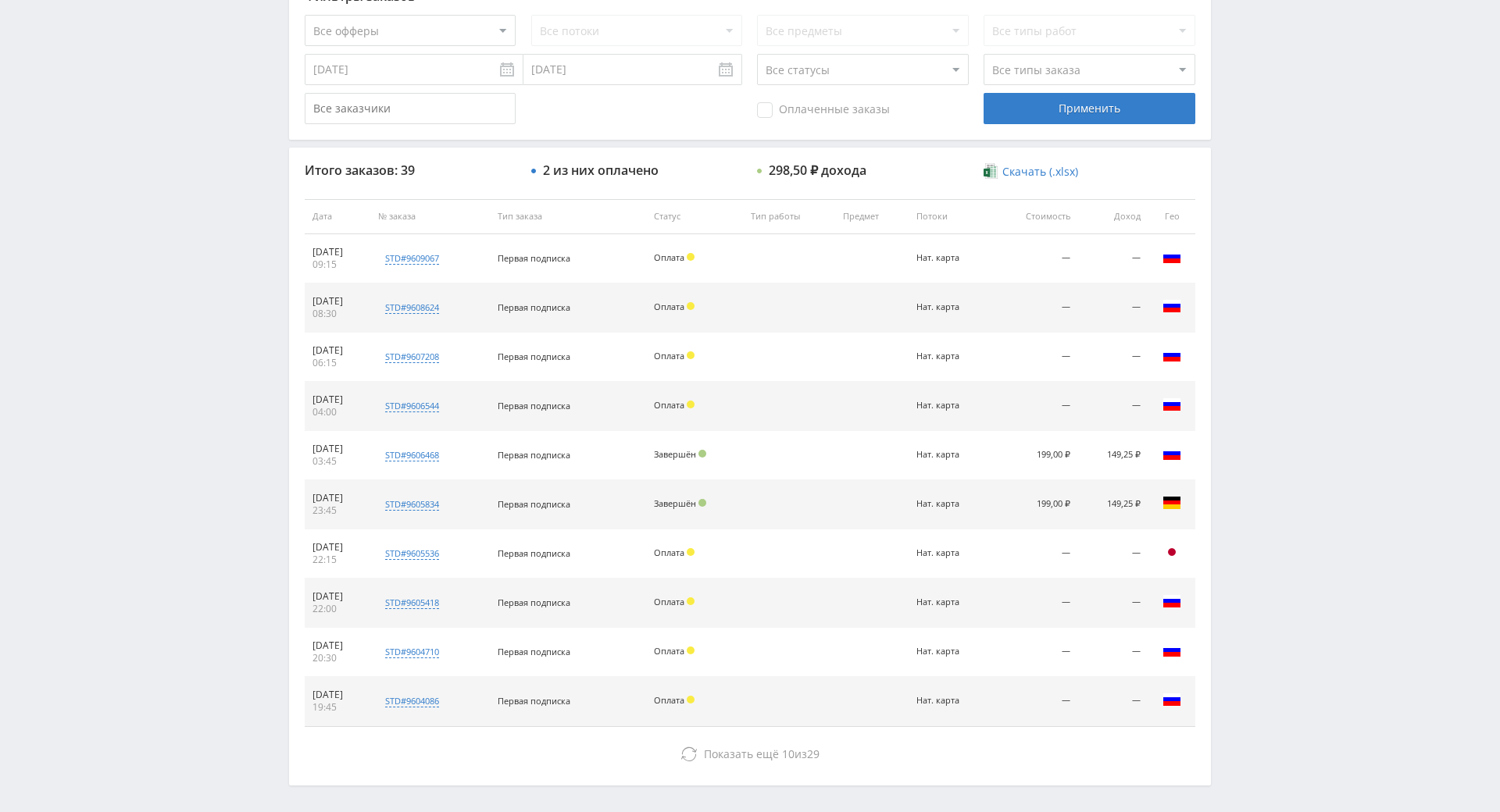
click at [1259, 292] on div "Telegram-канал Инструменты База знаний Ваш менеджер: Alex Alex Online @edugram_…" at bounding box center [750, 216] width 1500 height 1311
drag, startPoint x: 1259, startPoint y: 292, endPoint x: 1259, endPoint y: 234, distance: 58.0
click at [1259, 234] on div "Telegram-канал Инструменты База знаний Ваш менеджер: Alex Alex Online @edugram_…" at bounding box center [750, 216] width 1500 height 1311
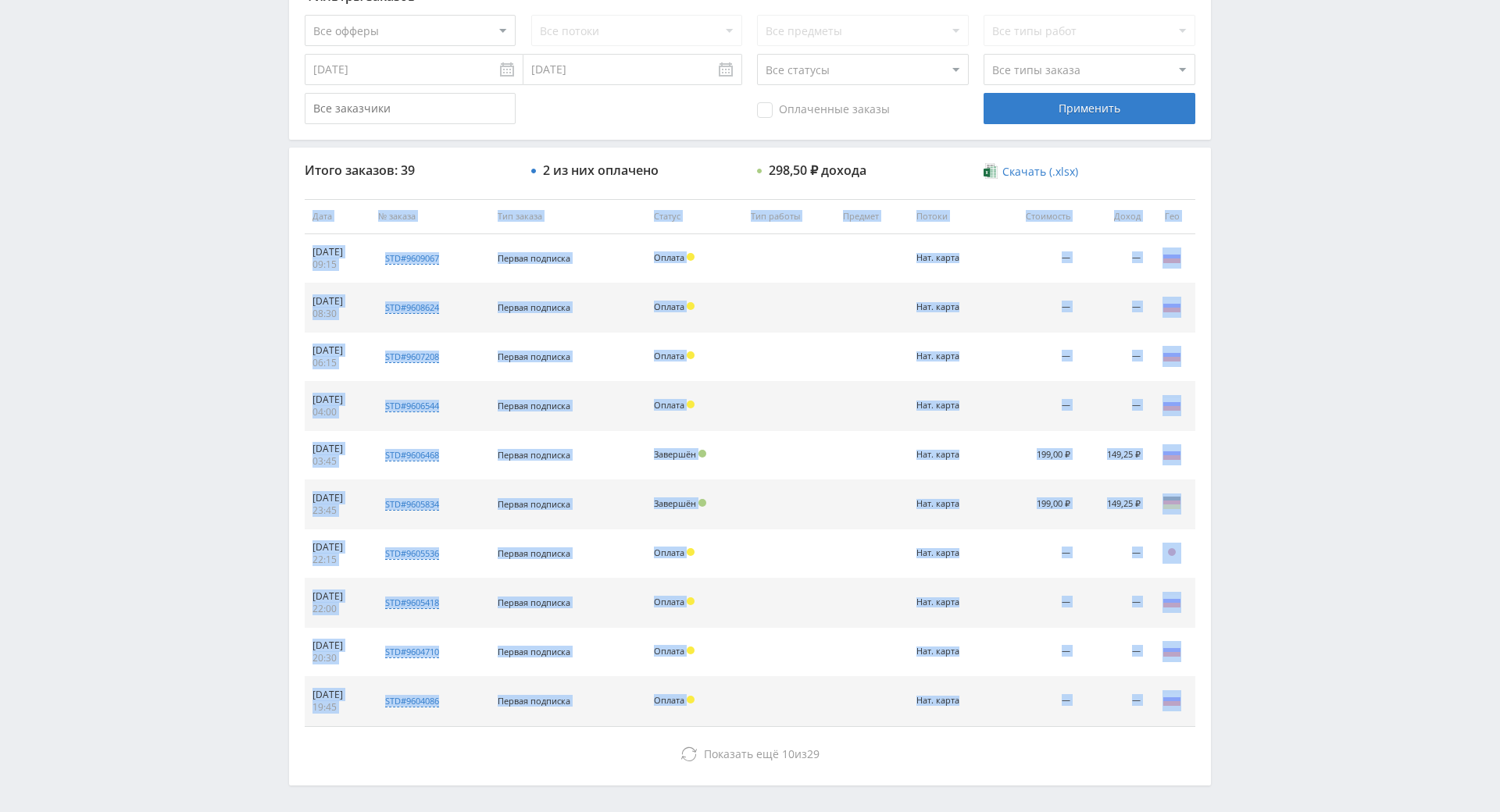
click at [1259, 234] on div "Telegram-канал Инструменты База знаний Ваш менеджер: Alex Alex Online @edugram_…" at bounding box center [750, 216] width 1500 height 1311
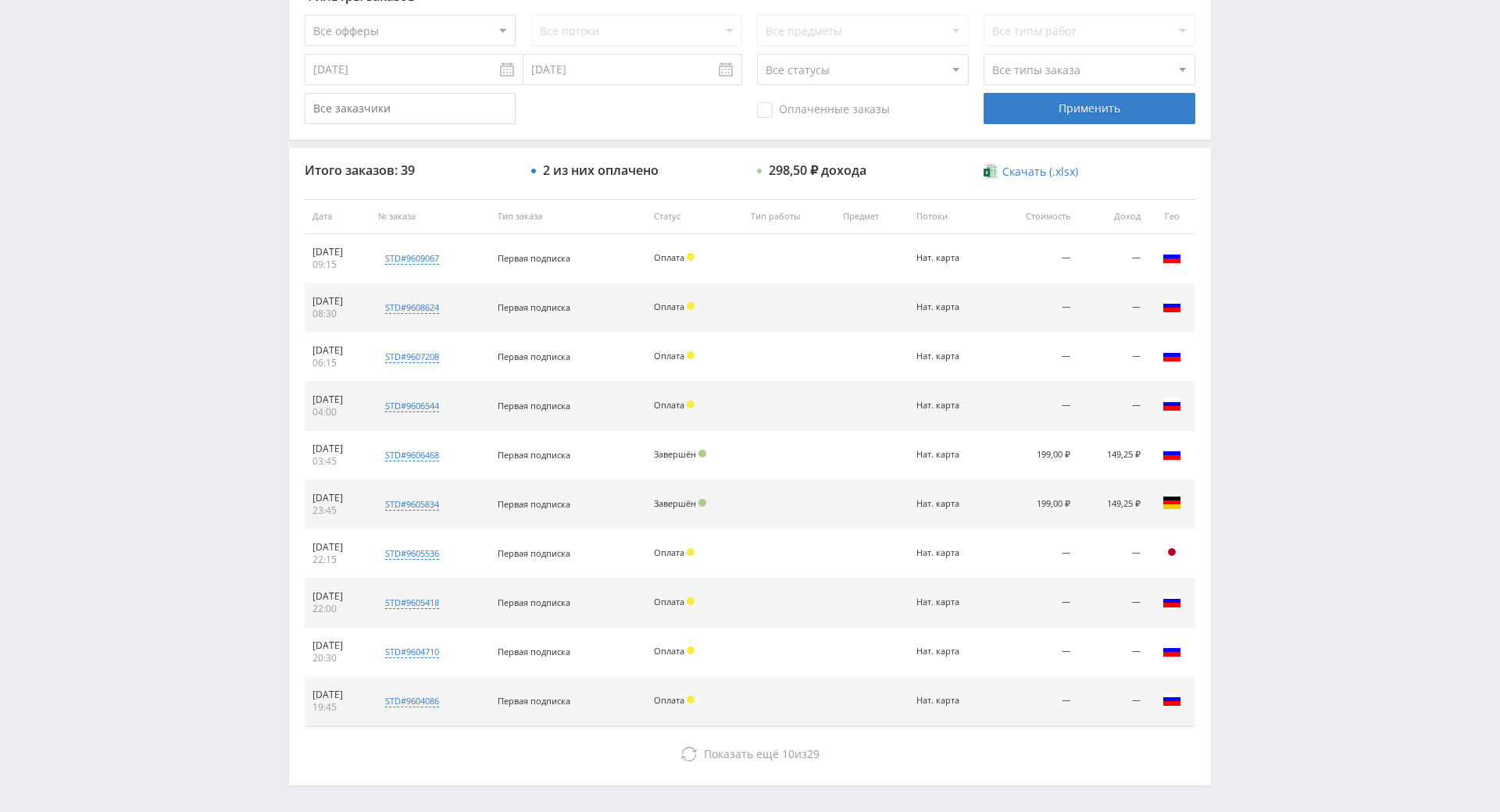
click at [1259, 208] on div "Telegram-канал Инструменты База знаний Ваш менеджер: Alex Alex Online @edugram_…" at bounding box center [750, 216] width 1500 height 1311
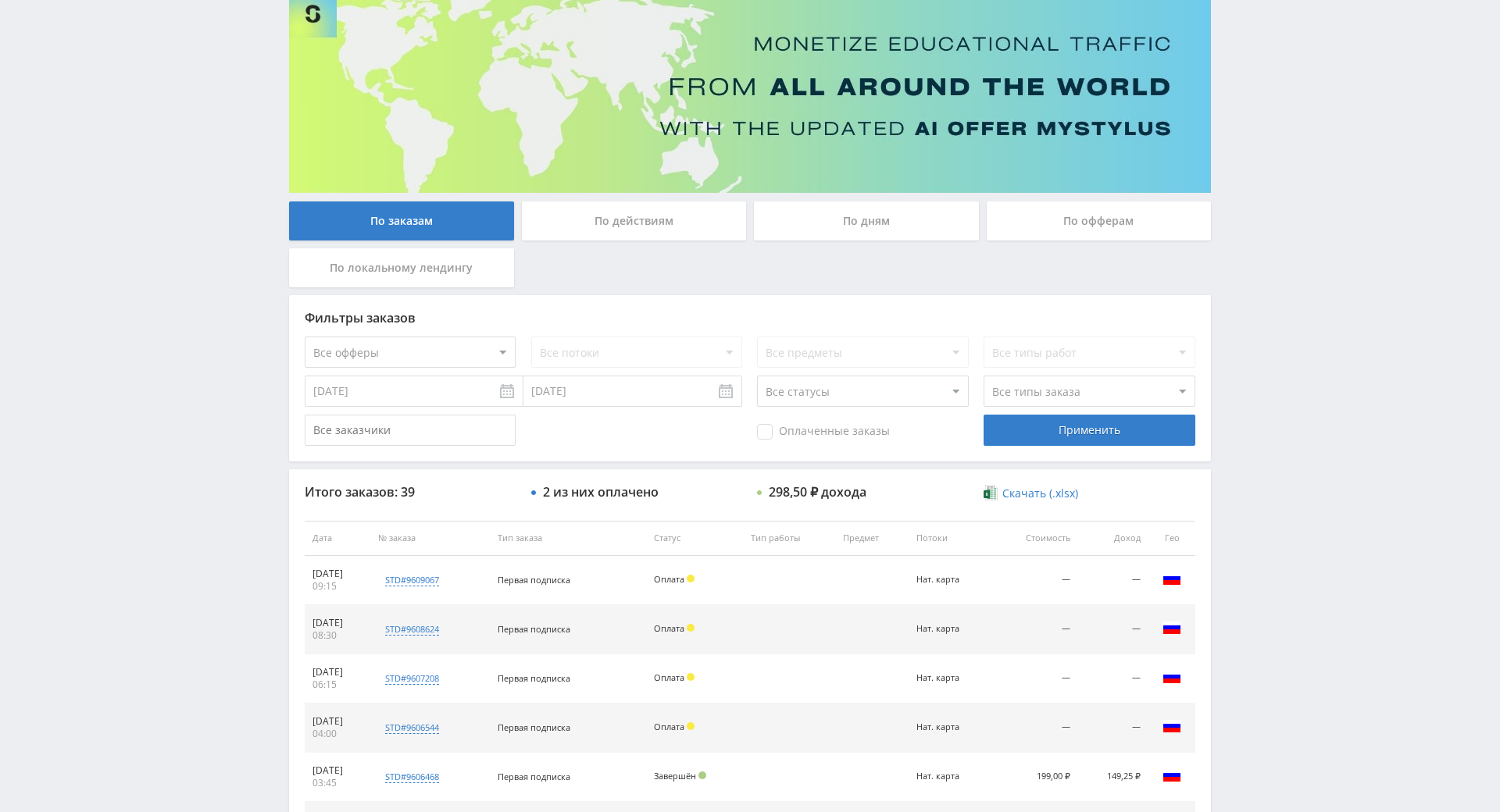
scroll to position [0, 0]
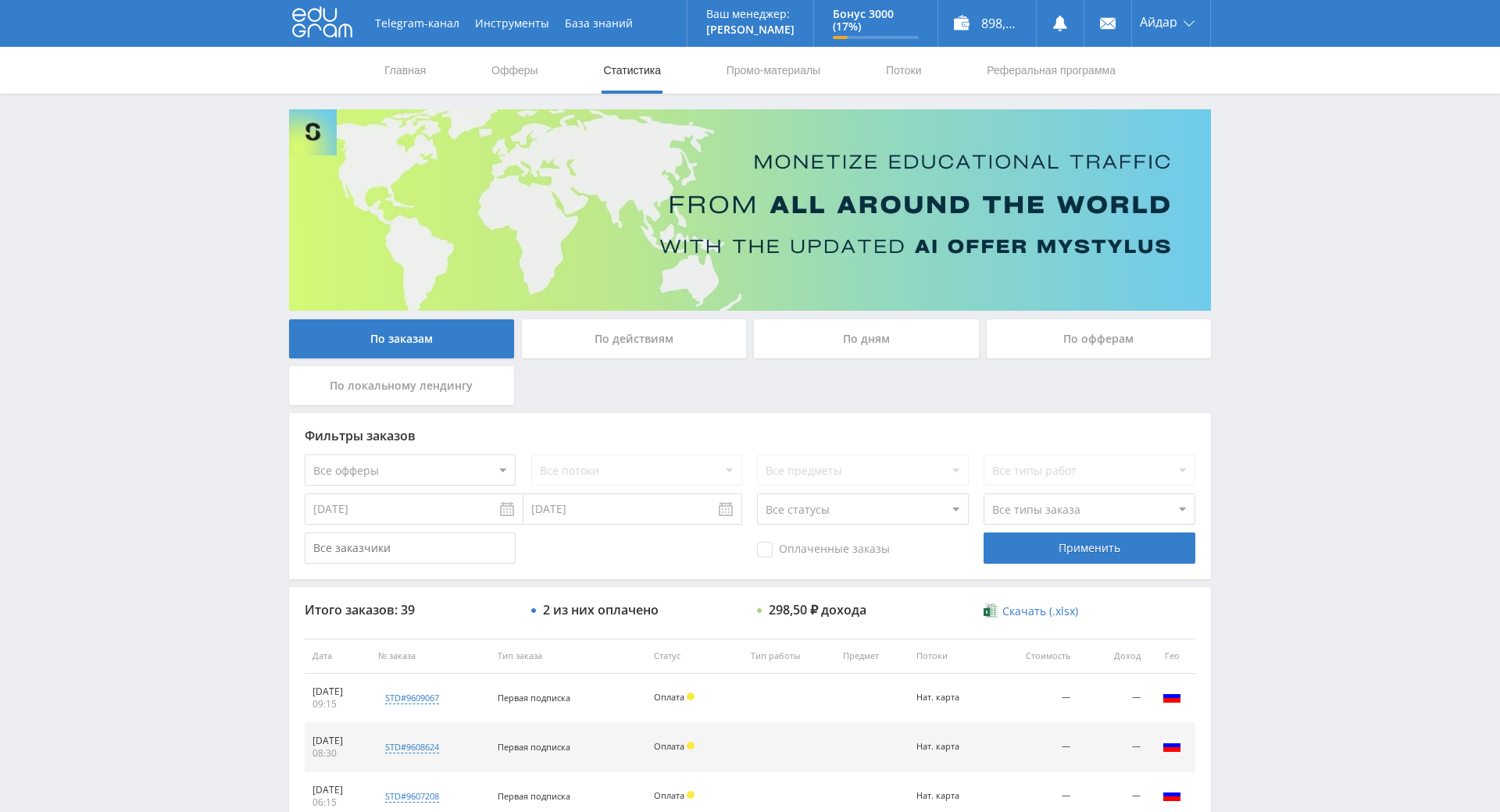
drag, startPoint x: 1245, startPoint y: 245, endPoint x: 1241, endPoint y: 81, distance: 164.0
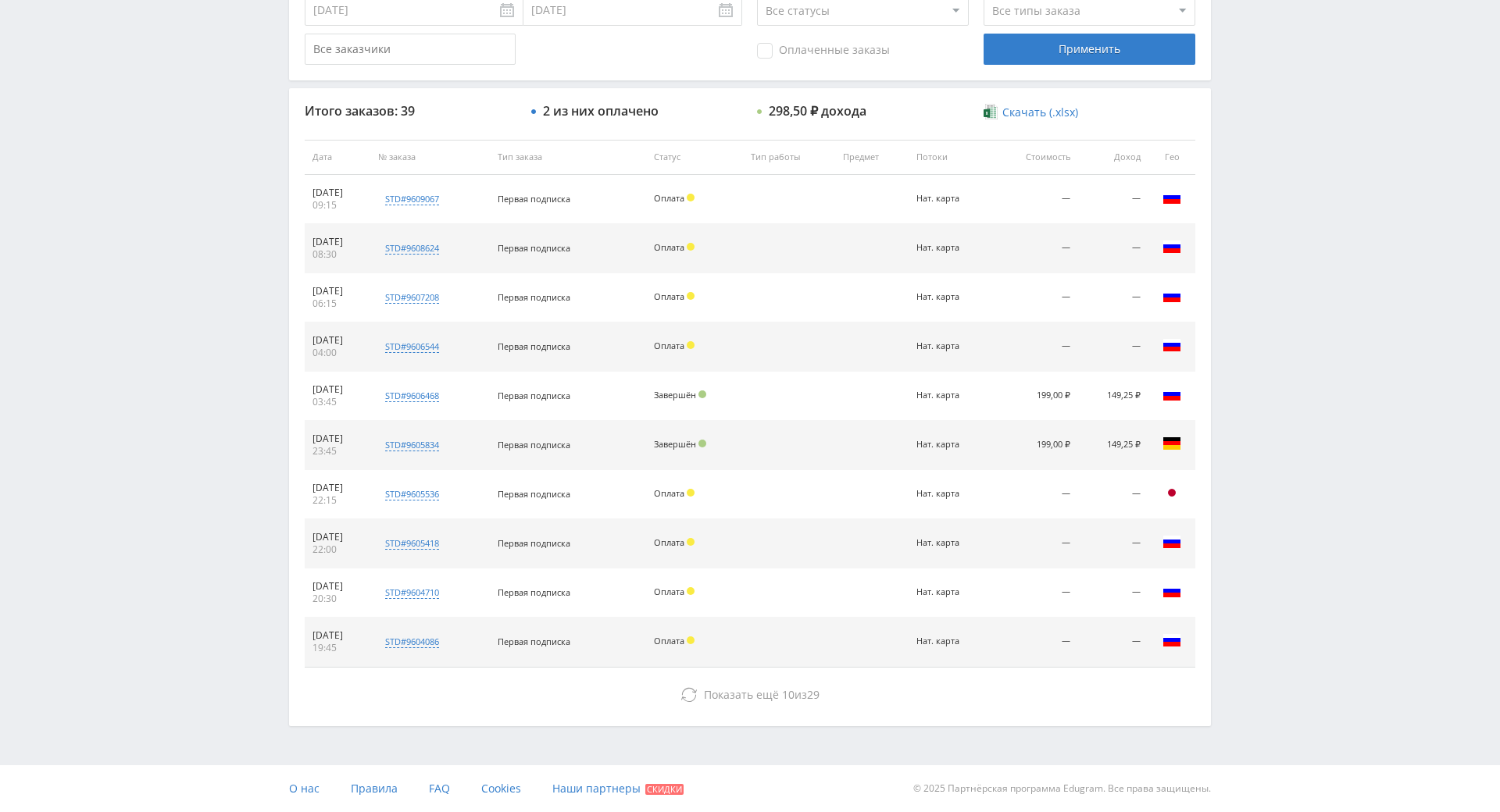
scroll to position [558, 0]
drag, startPoint x: 1312, startPoint y: 317, endPoint x: 1305, endPoint y: 369, distance: 52.5
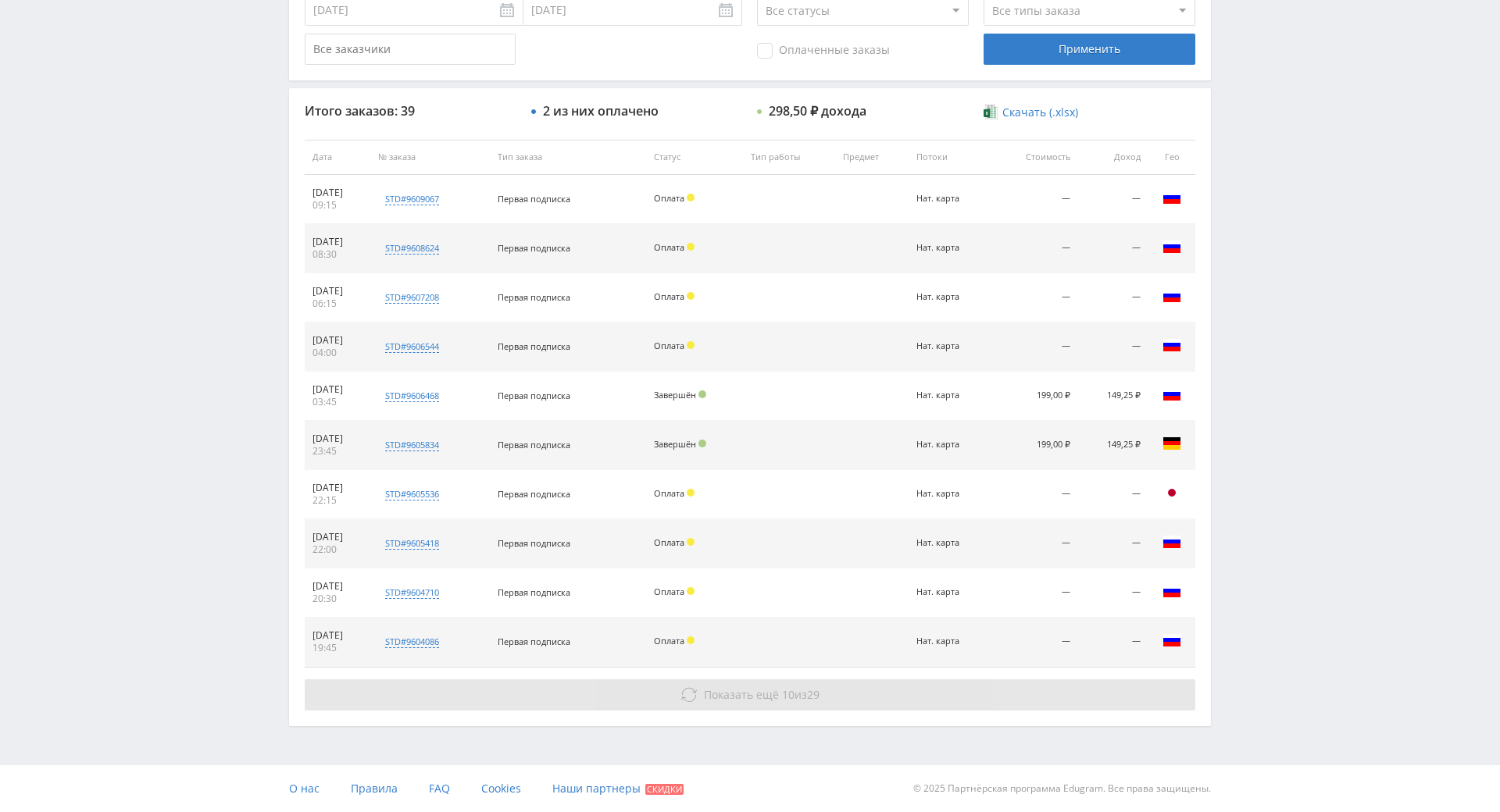
click at [813, 679] on button "Показать ещё 10 из 29" at bounding box center [750, 695] width 890 height 31
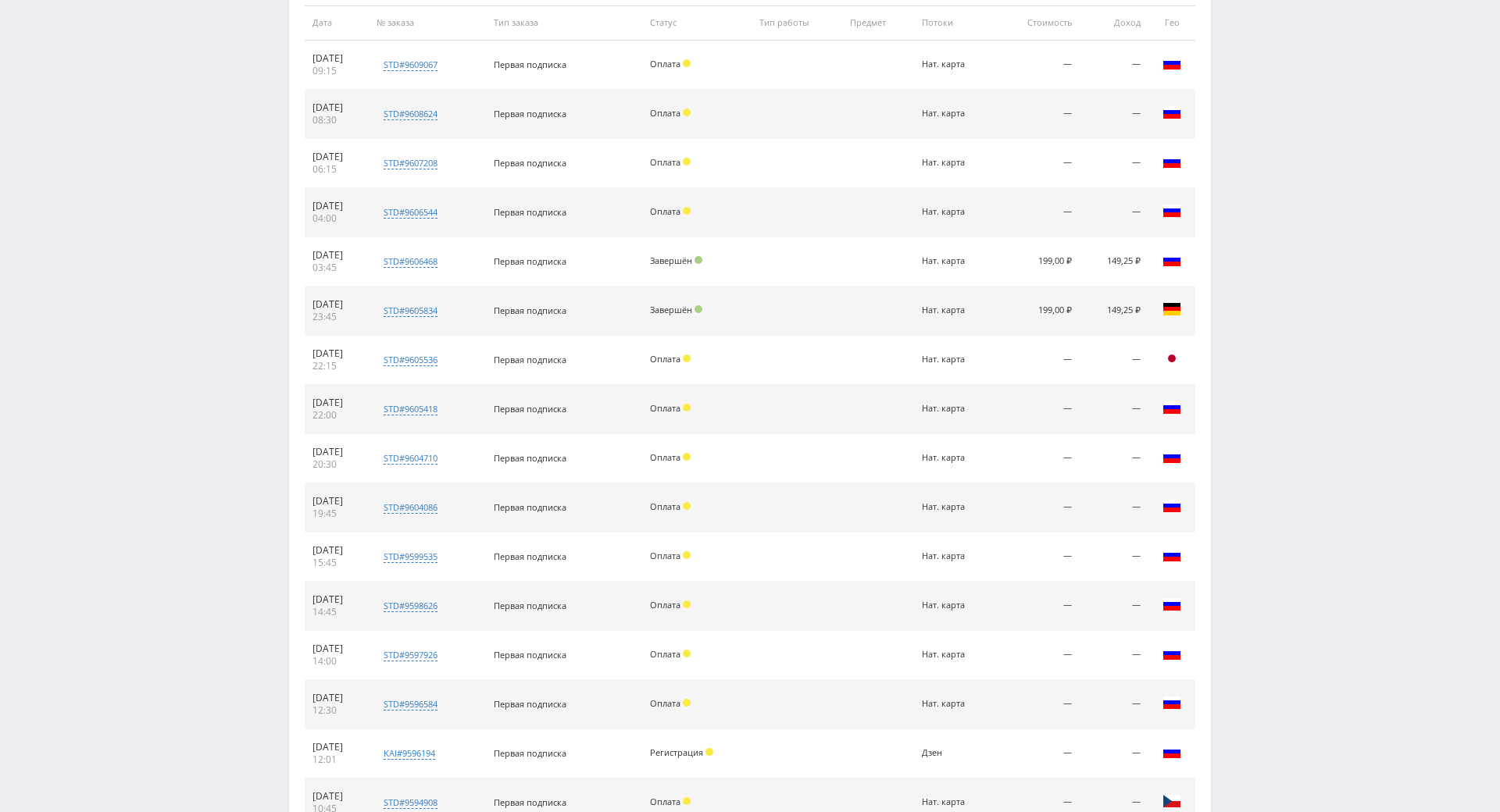
scroll to position [1007, 0]
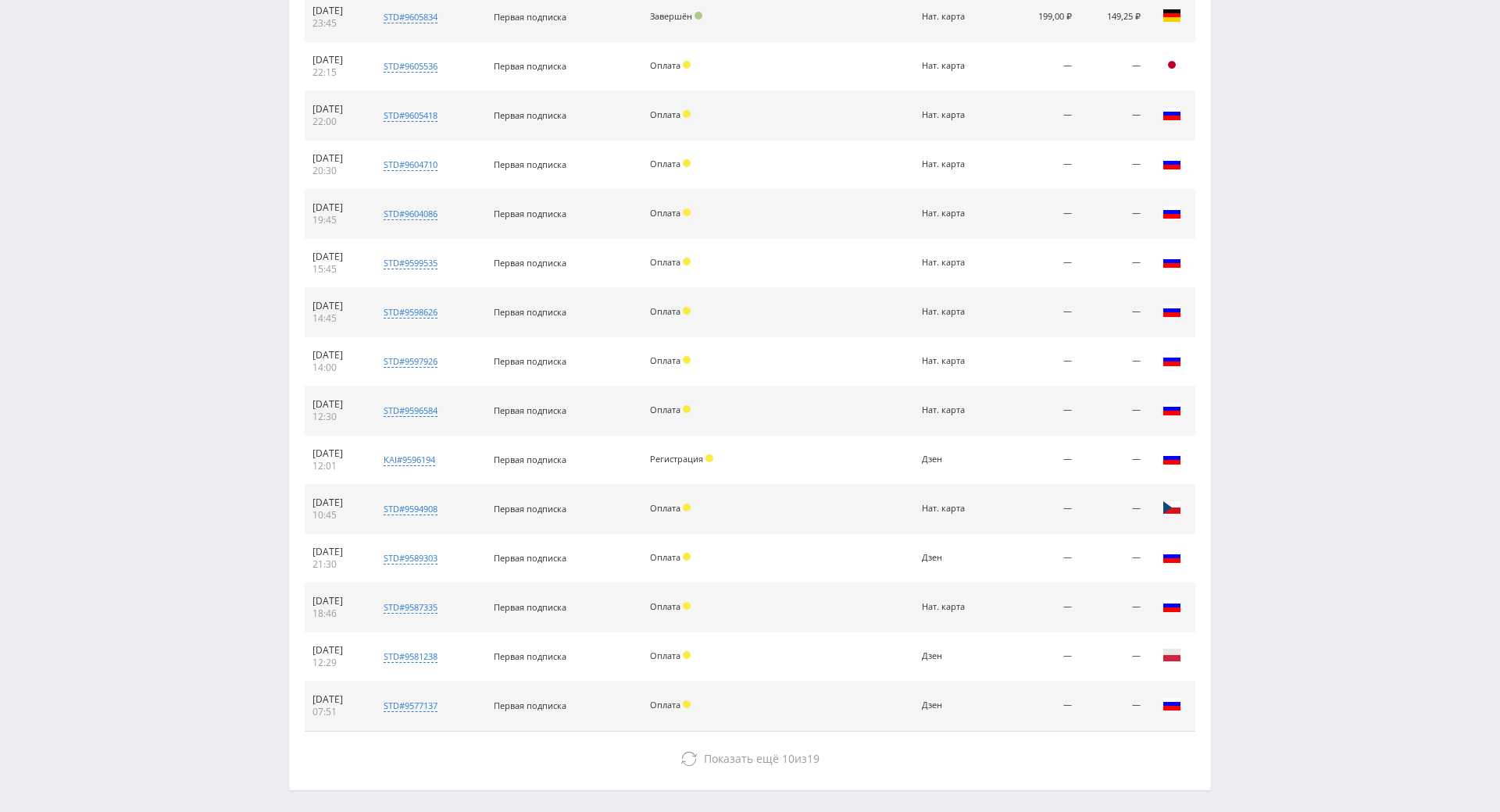
drag, startPoint x: 1320, startPoint y: 350, endPoint x: 1304, endPoint y: 477, distance: 128.0
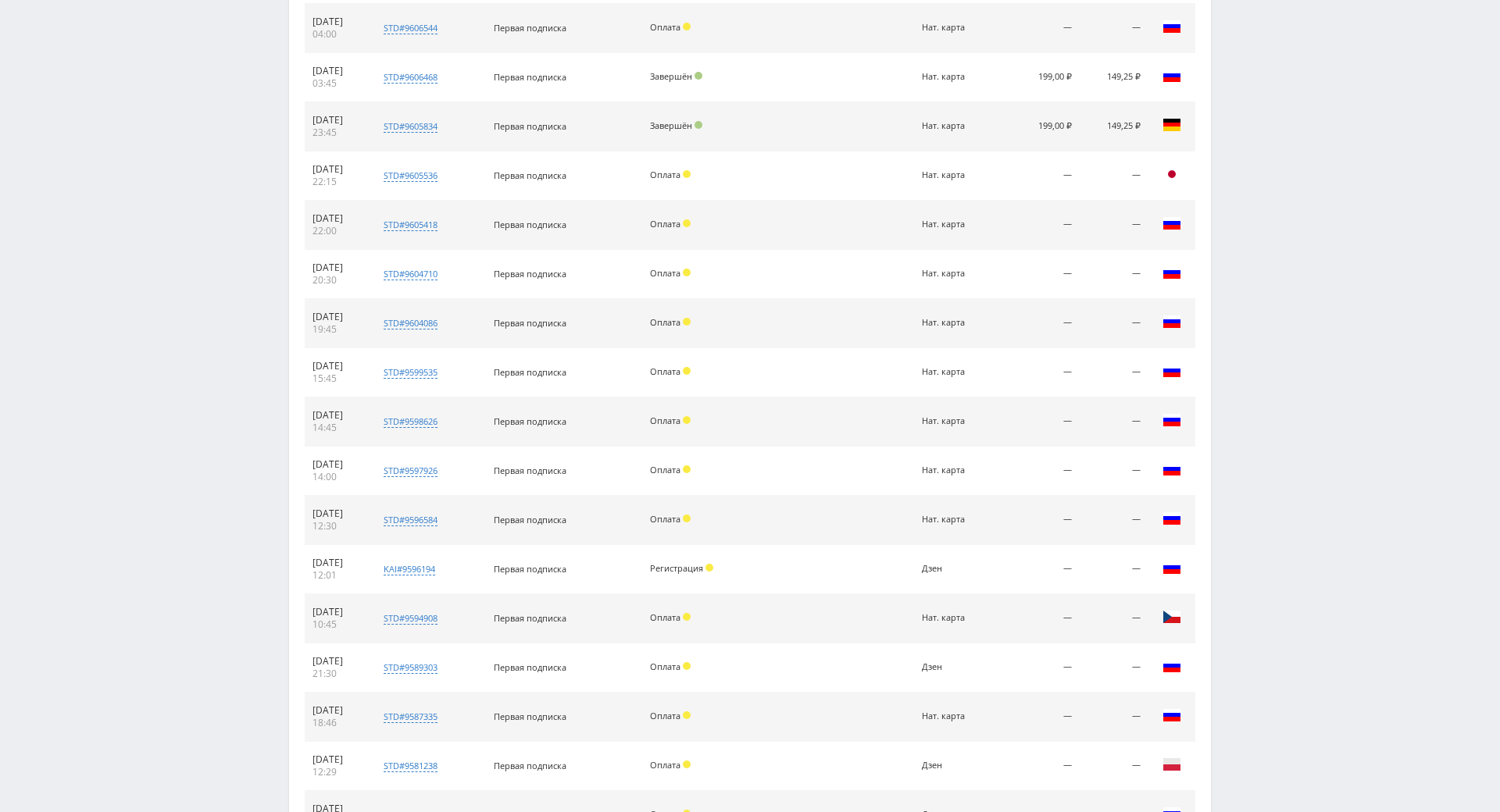
scroll to position [89, 0]
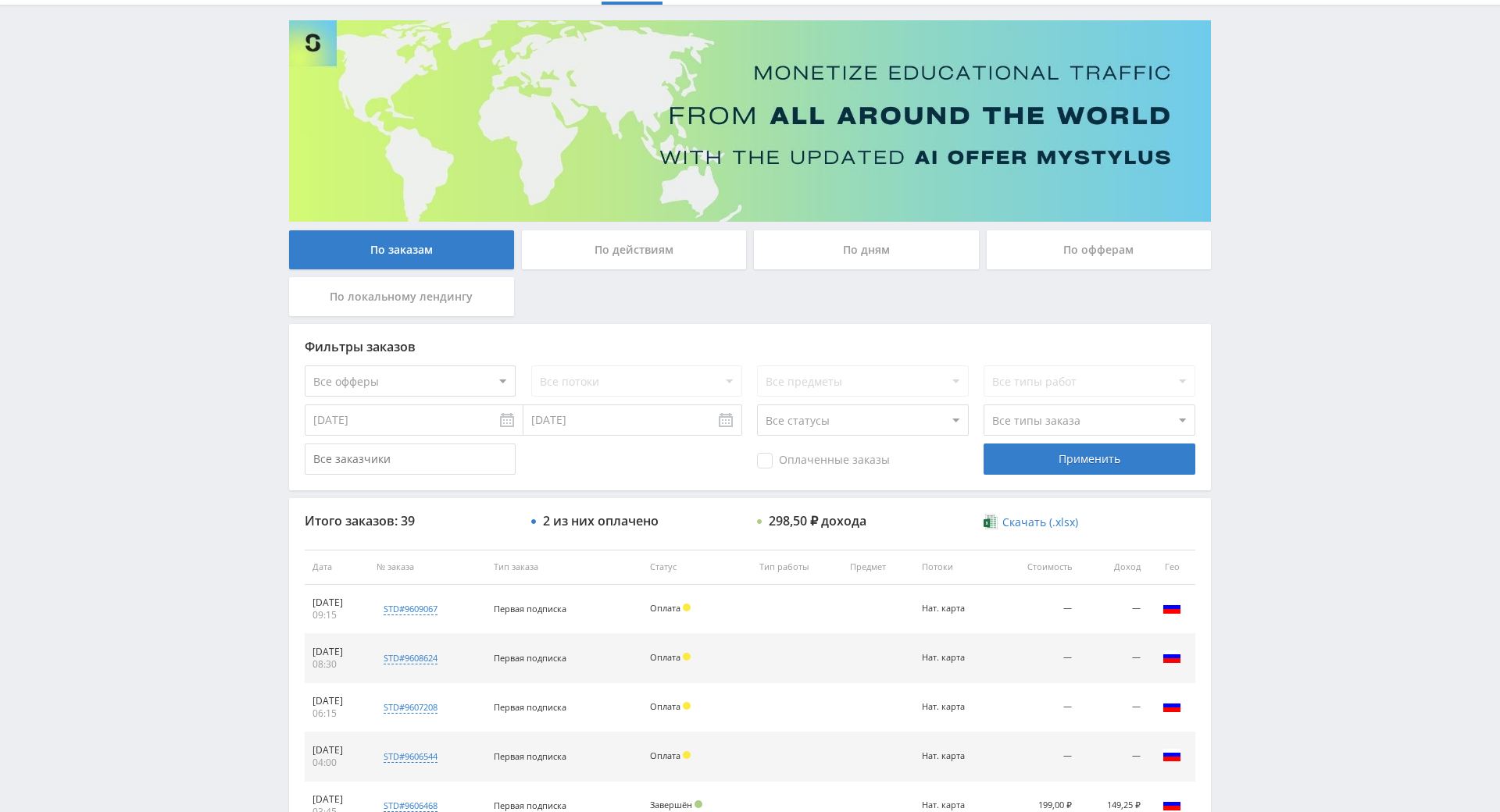
drag, startPoint x: 1293, startPoint y: 437, endPoint x: 1292, endPoint y: 157, distance: 280.0
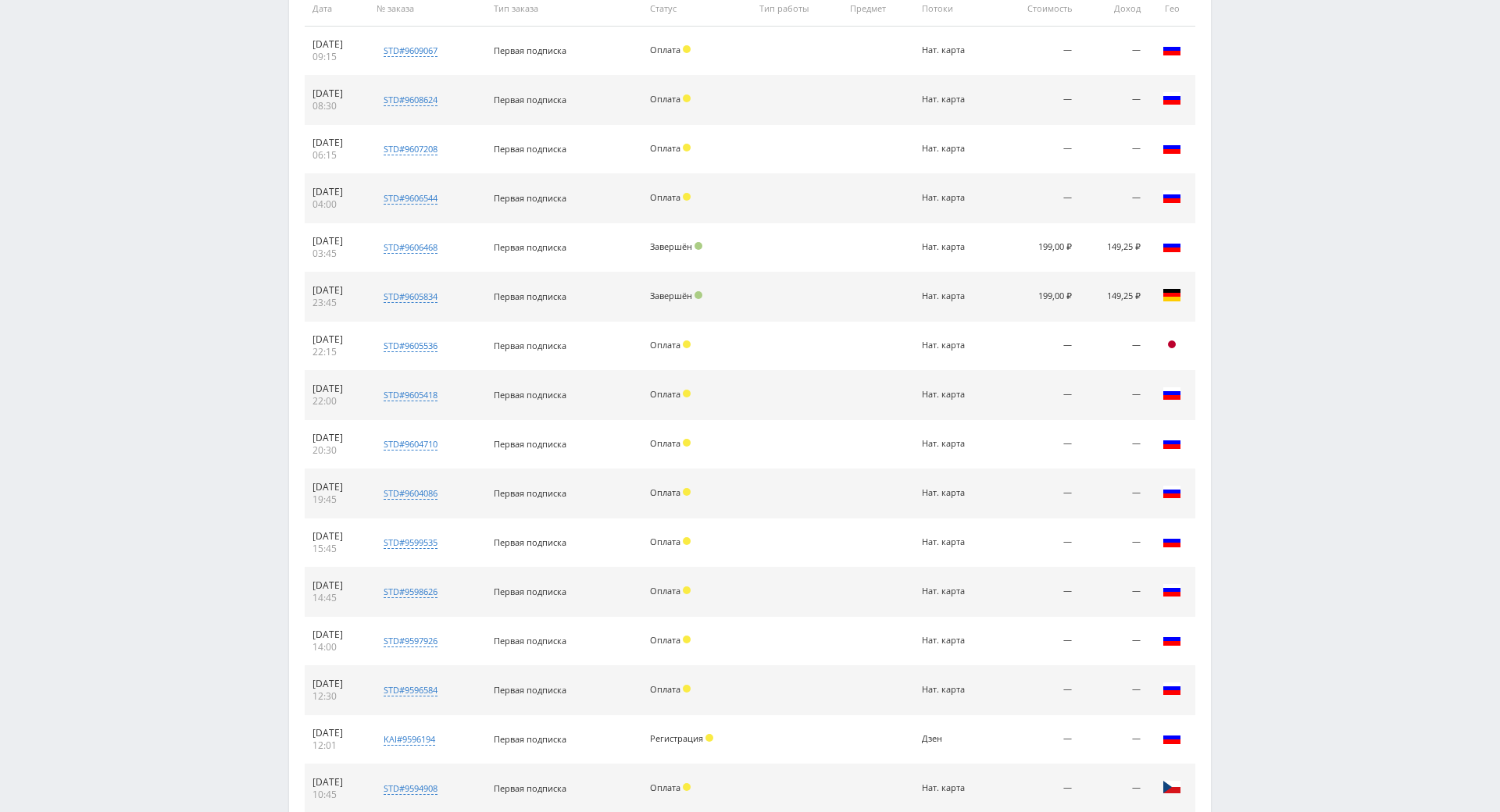
scroll to position [0, 0]
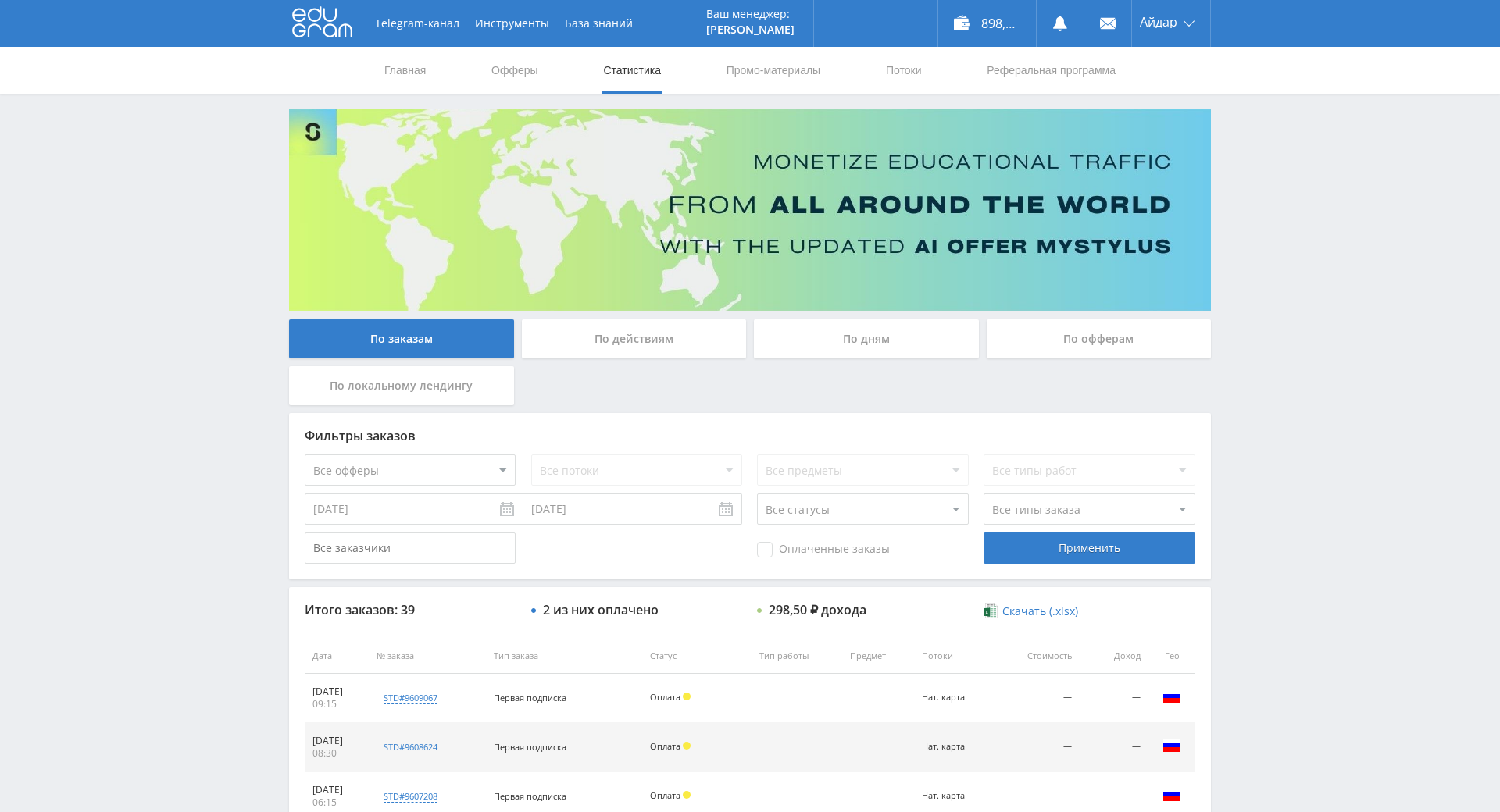
drag, startPoint x: 1234, startPoint y: 402, endPoint x: 1228, endPoint y: 166, distance: 236.1
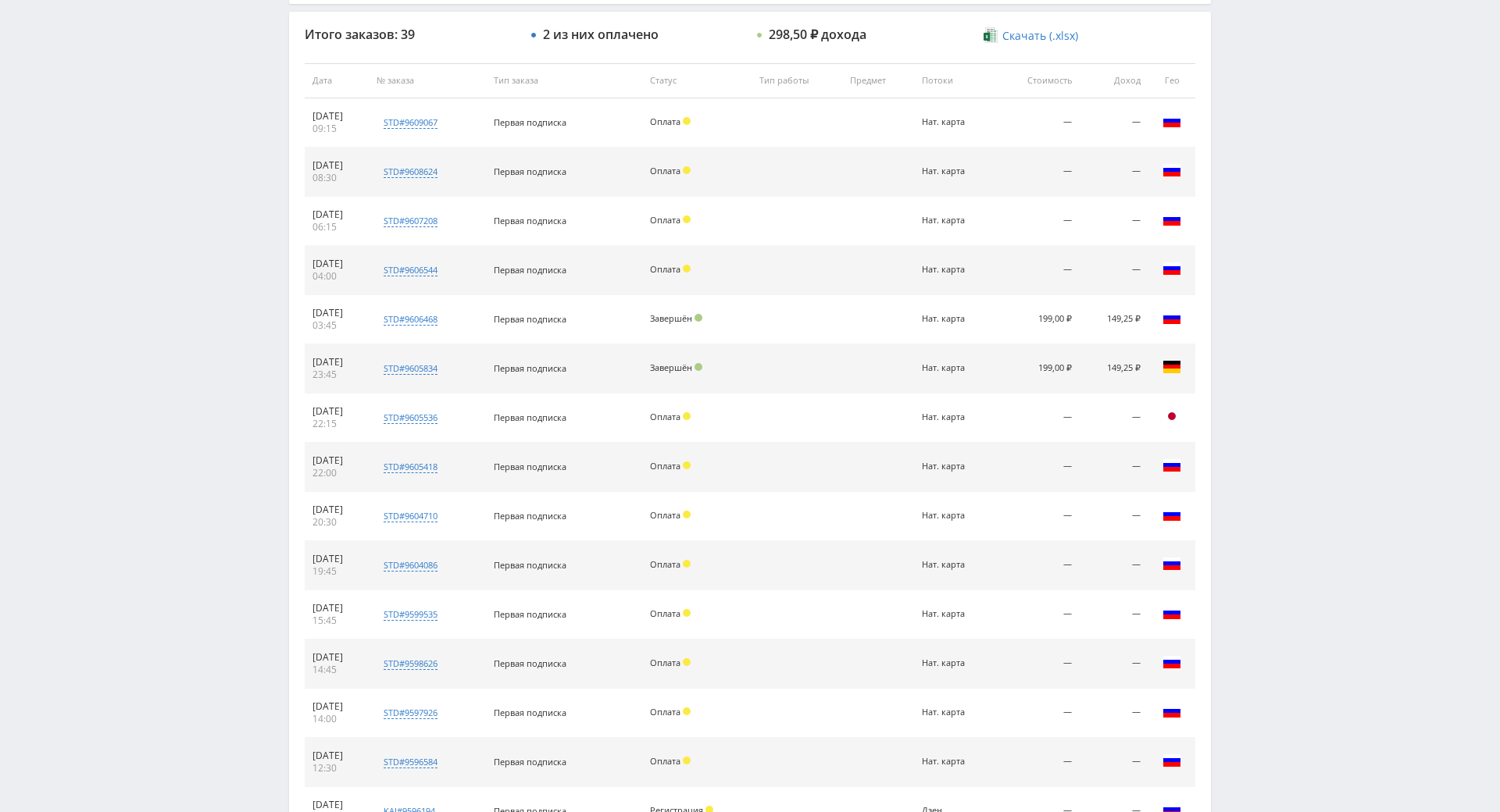
drag, startPoint x: 1471, startPoint y: 304, endPoint x: 1442, endPoint y: 408, distance: 108.0
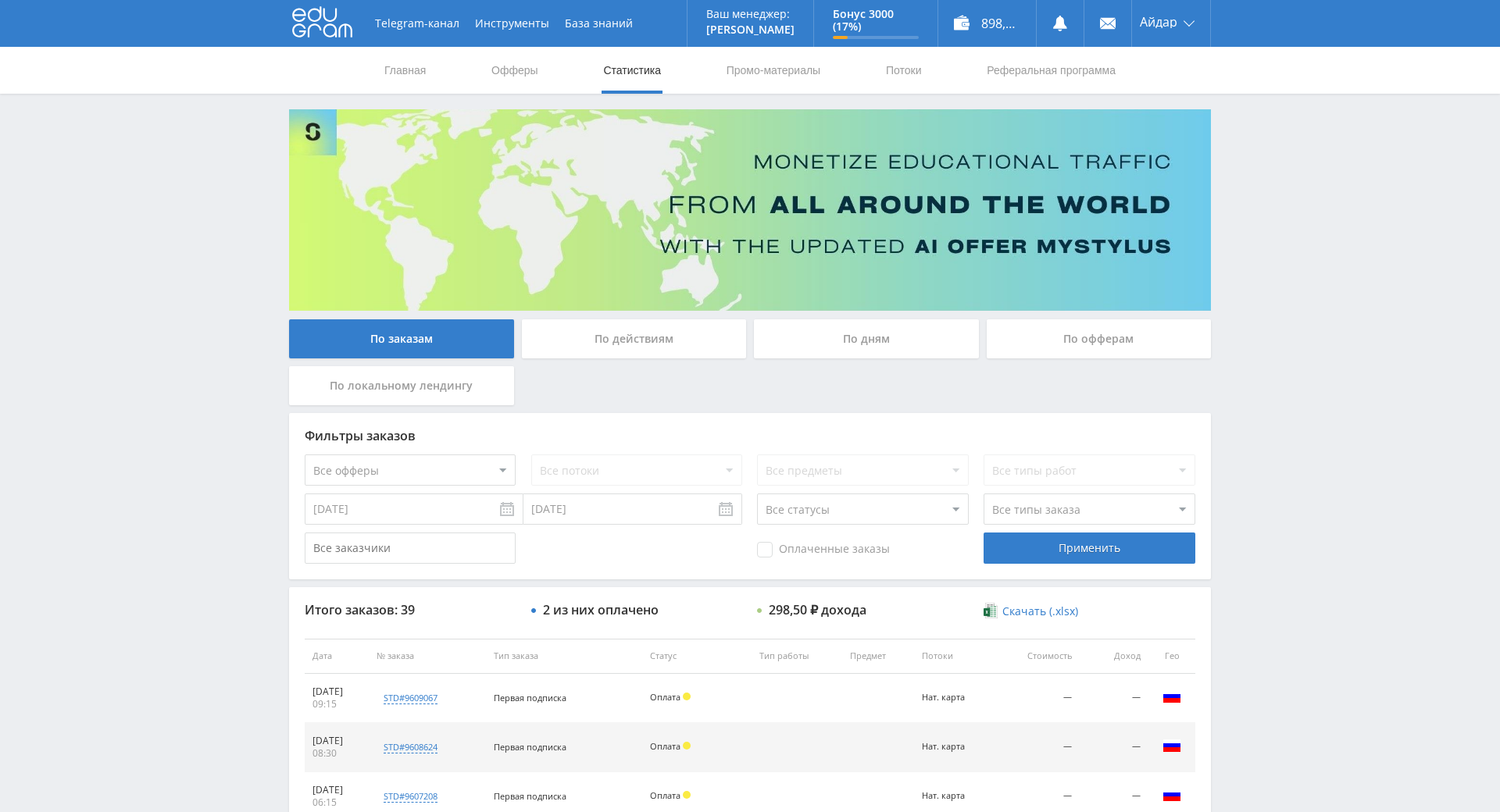
drag, startPoint x: 1378, startPoint y: 311, endPoint x: 1340, endPoint y: 163, distance: 152.8
drag, startPoint x: 1340, startPoint y: 175, endPoint x: 1307, endPoint y: 168, distance: 33.7
drag, startPoint x: 1294, startPoint y: 168, endPoint x: 1277, endPoint y: 76, distance: 93.6
